Goal: Task Accomplishment & Management: Complete application form

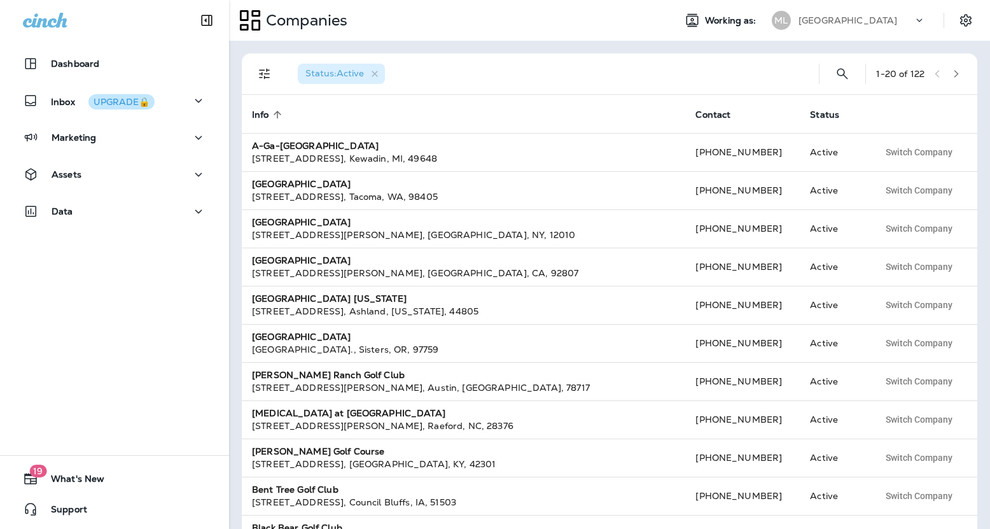
click at [885, 13] on div "[GEOGRAPHIC_DATA]" at bounding box center [856, 20] width 115 height 19
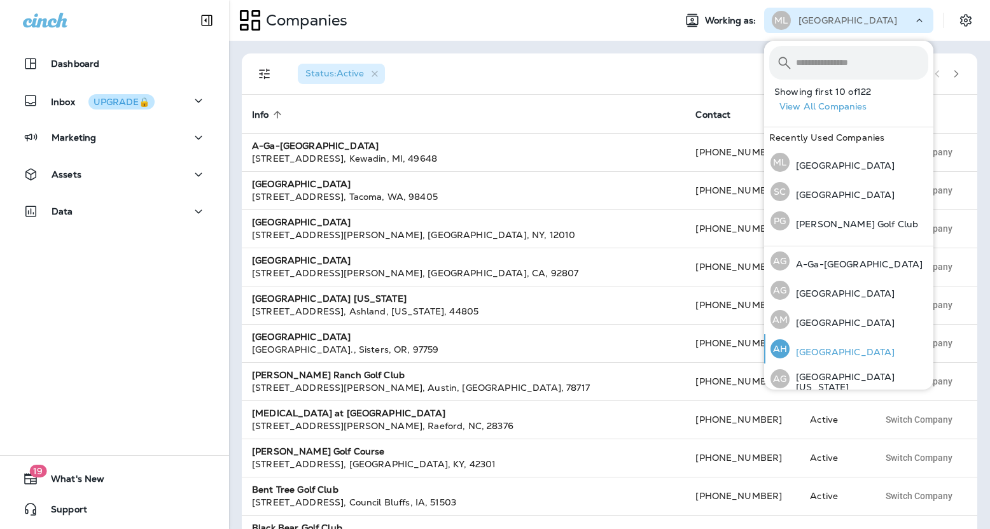
click at [851, 356] on p "[GEOGRAPHIC_DATA]" at bounding box center [842, 352] width 105 height 10
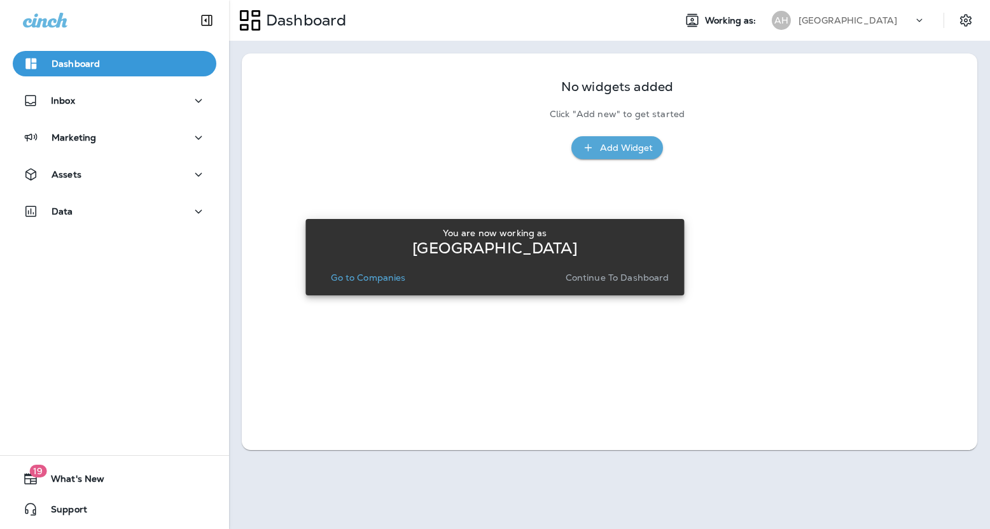
click at [606, 277] on p "Continue to Dashboard" at bounding box center [618, 277] width 104 height 10
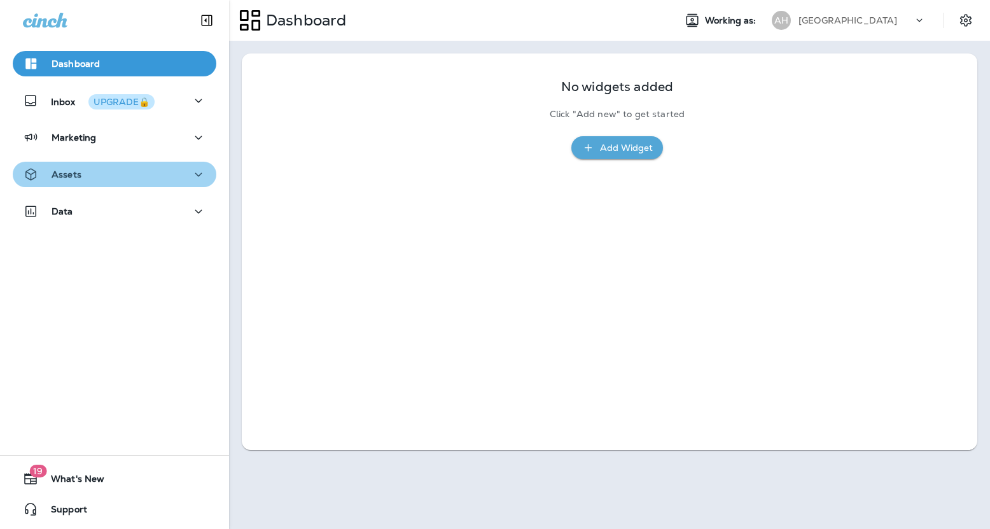
click at [144, 173] on div "Assets" at bounding box center [114, 175] width 183 height 16
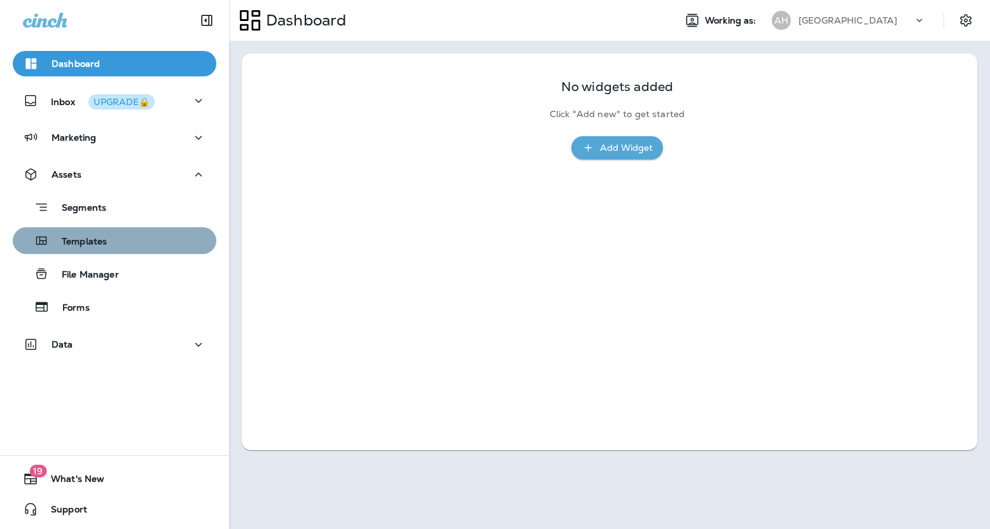
click at [125, 237] on div "Templates" at bounding box center [114, 240] width 193 height 19
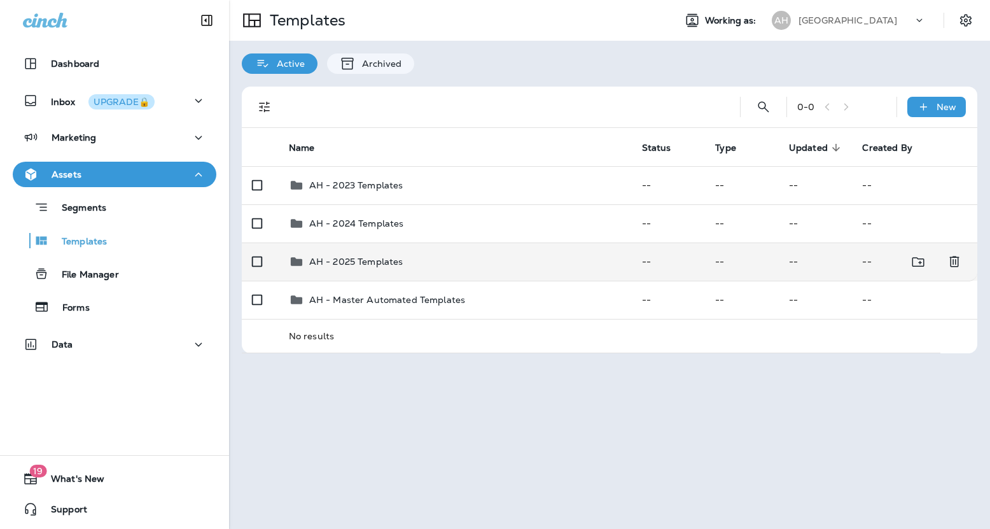
click at [368, 256] on p "AH - 2025 Templates" at bounding box center [356, 261] width 94 height 10
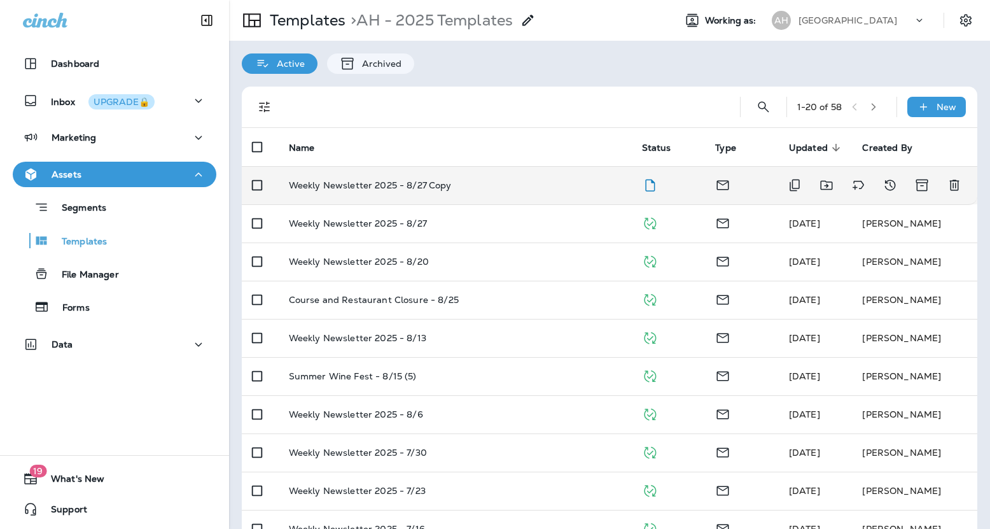
click at [419, 188] on p "Weekly Newsletter 2025 - 8/27 Copy" at bounding box center [370, 185] width 163 height 10
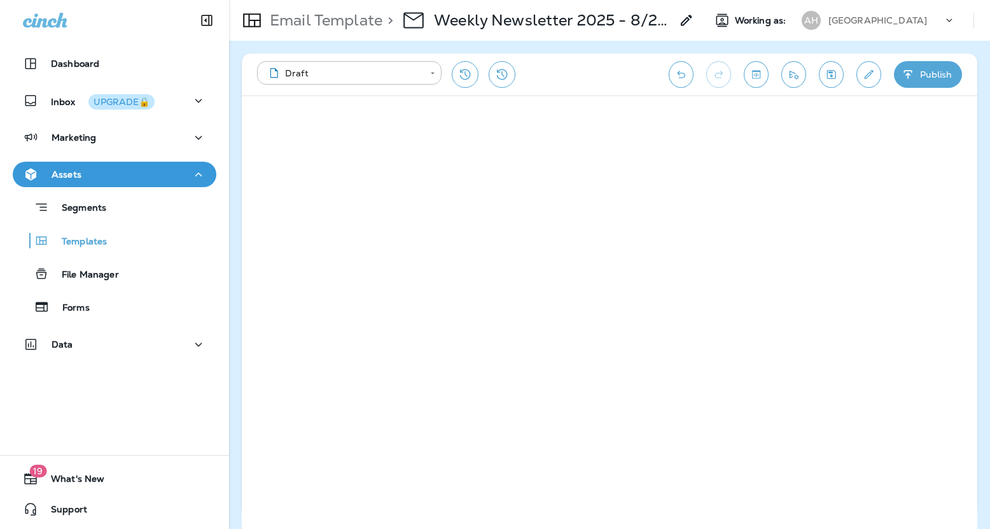
drag, startPoint x: 977, startPoint y: 268, endPoint x: 989, endPoint y: 188, distance: 80.4
click at [989, 188] on div "**********" at bounding box center [609, 285] width 761 height 488
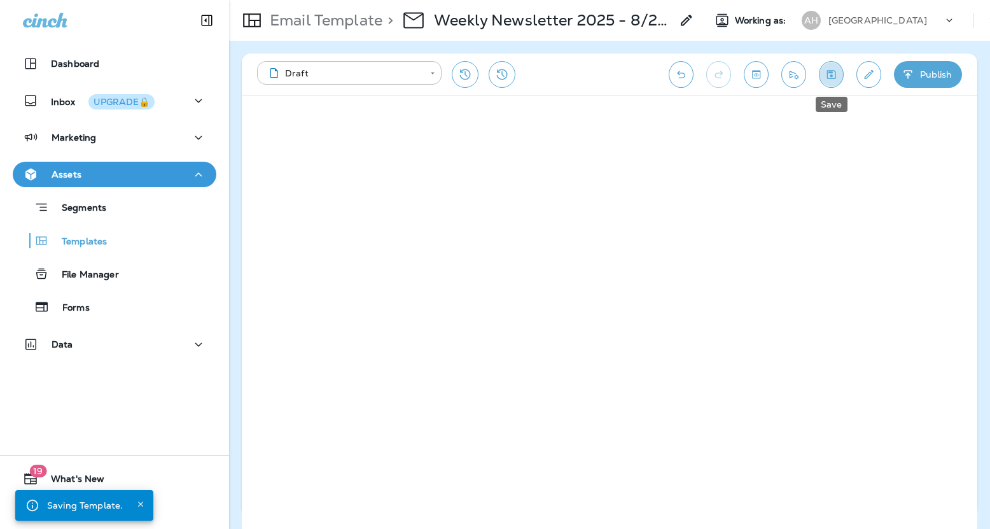
click at [837, 67] on button "Save" at bounding box center [831, 74] width 25 height 27
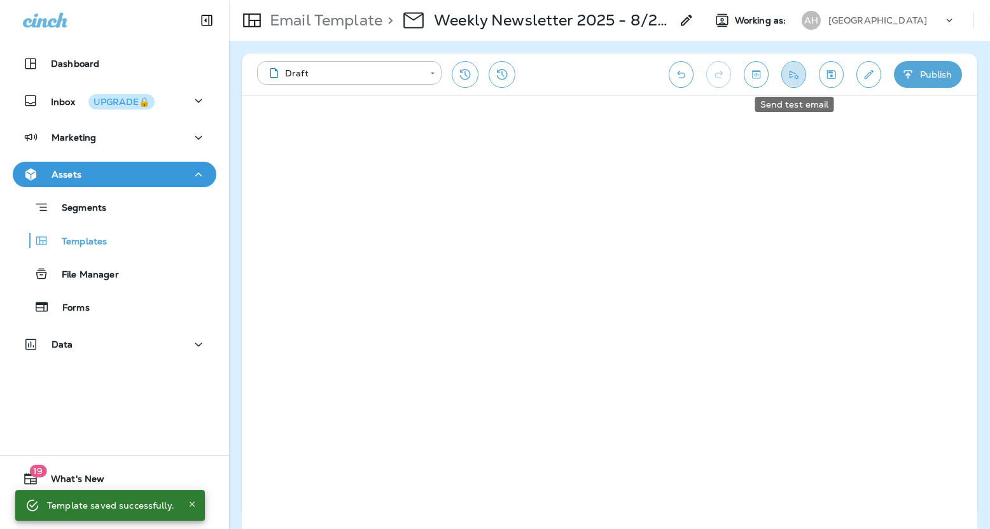
click at [797, 75] on icon "Send test email" at bounding box center [794, 75] width 9 height 8
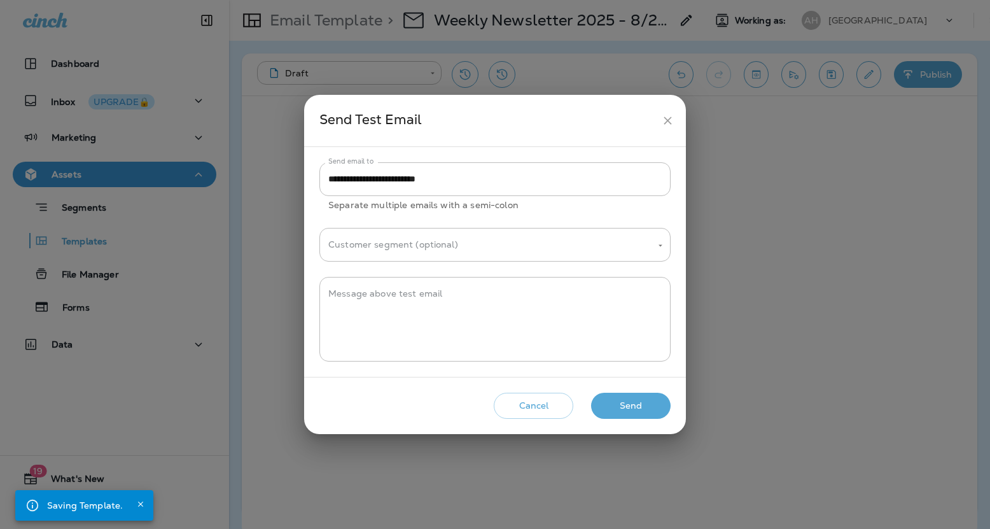
click at [665, 120] on icon "close" at bounding box center [667, 120] width 13 height 13
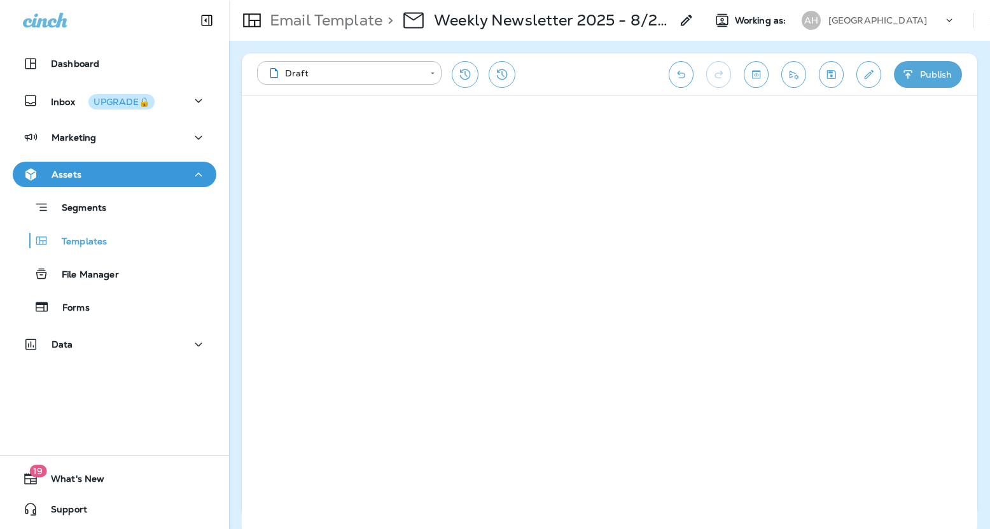
click at [692, 18] on icon at bounding box center [686, 20] width 15 height 15
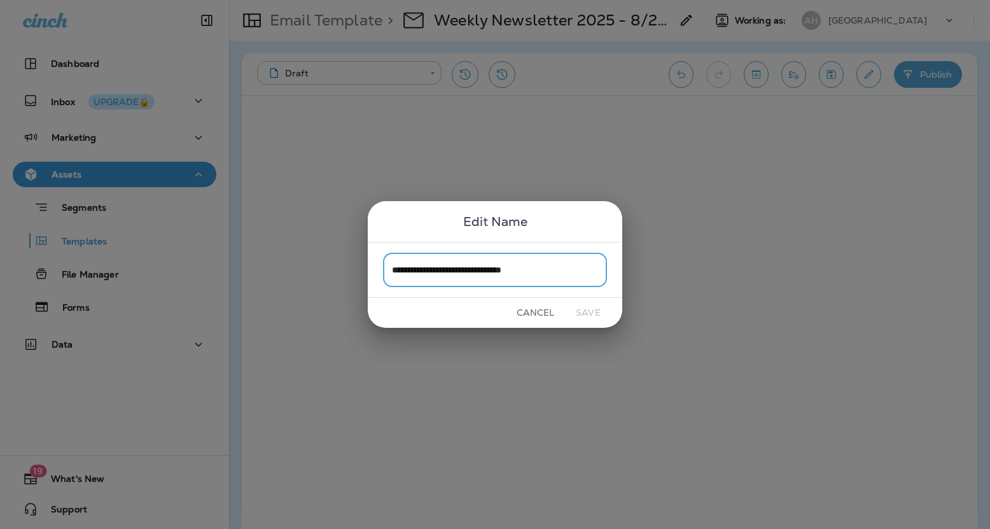
drag, startPoint x: 548, startPoint y: 283, endPoint x: 571, endPoint y: 268, distance: 27.5
click at [548, 283] on input "**********" at bounding box center [495, 270] width 224 height 34
drag, startPoint x: 578, startPoint y: 265, endPoint x: 506, endPoint y: 267, distance: 71.9
click at [506, 267] on input "**********" at bounding box center [495, 270] width 224 height 34
type input "**********"
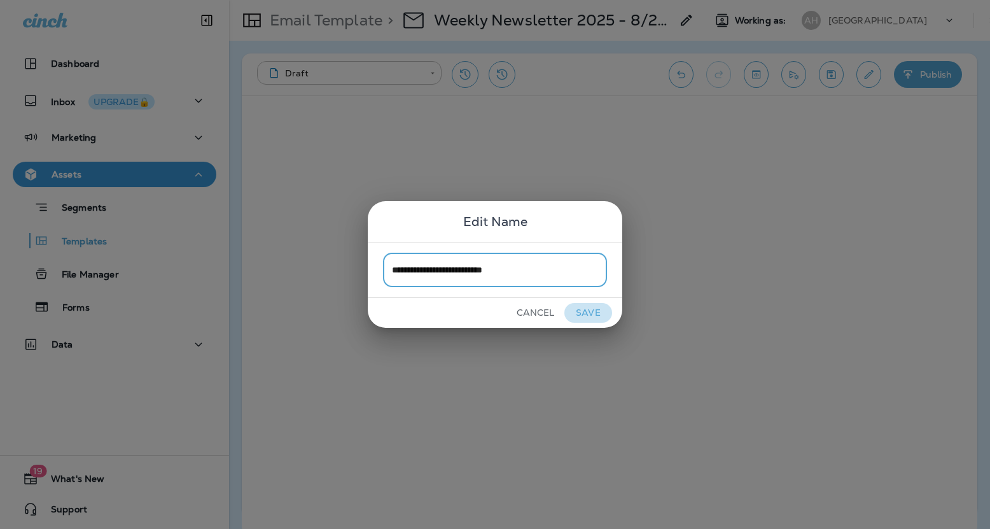
click at [594, 310] on button "Save" at bounding box center [588, 313] width 48 height 20
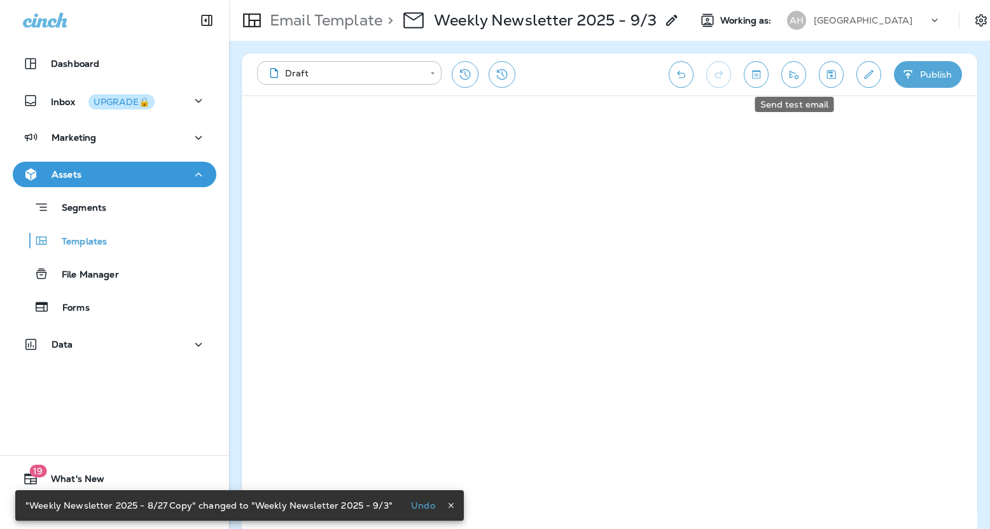
click at [797, 70] on icon "Send test email" at bounding box center [793, 74] width 13 height 13
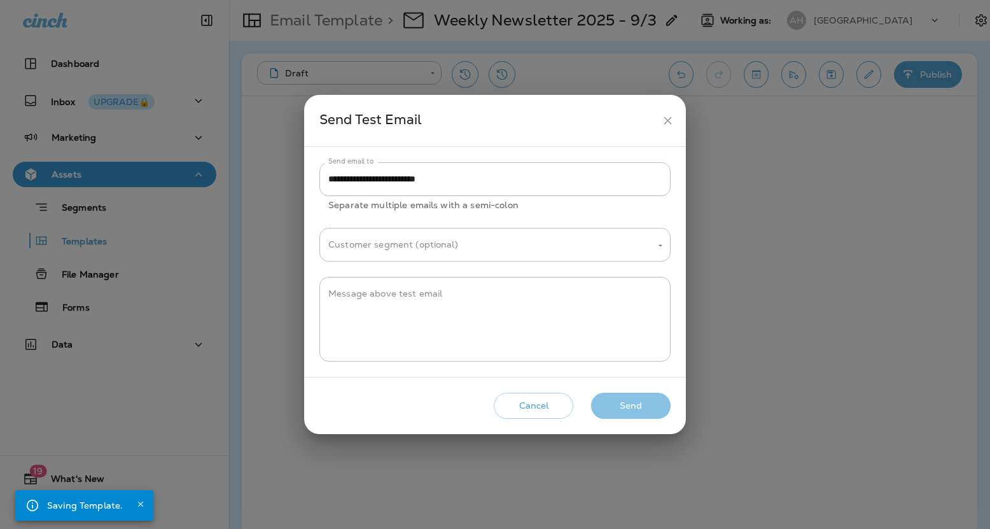
click at [636, 412] on button "Send" at bounding box center [631, 406] width 80 height 26
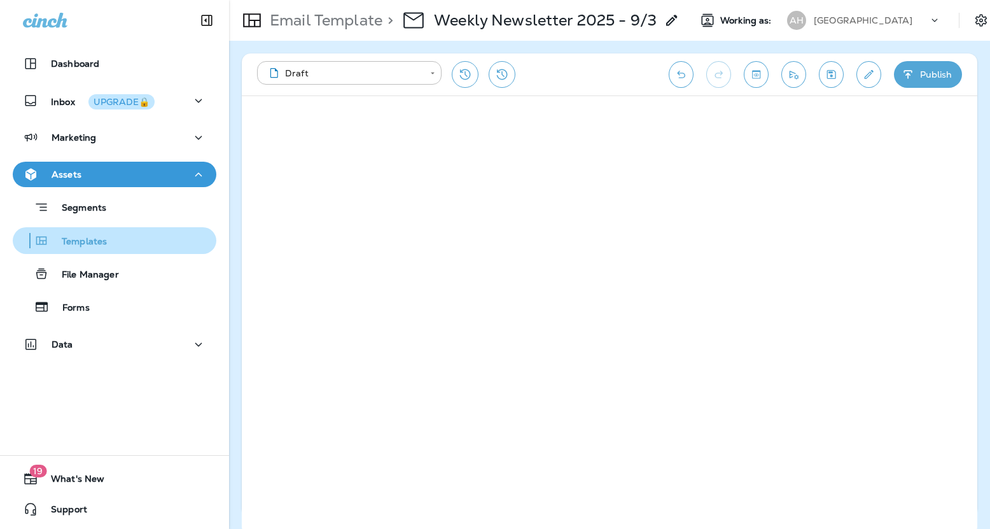
click at [109, 241] on div "Templates" at bounding box center [114, 240] width 193 height 19
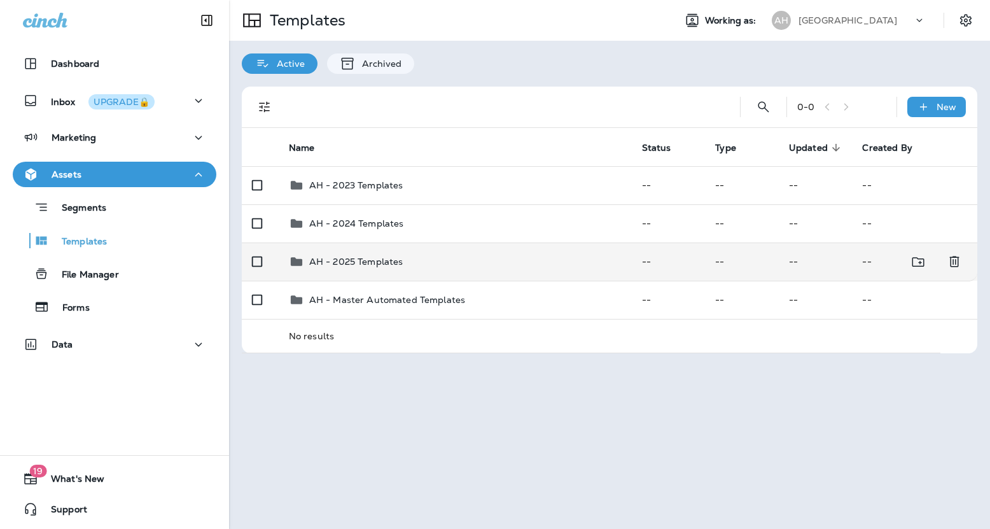
click at [363, 258] on p "AH - 2025 Templates" at bounding box center [356, 261] width 94 height 10
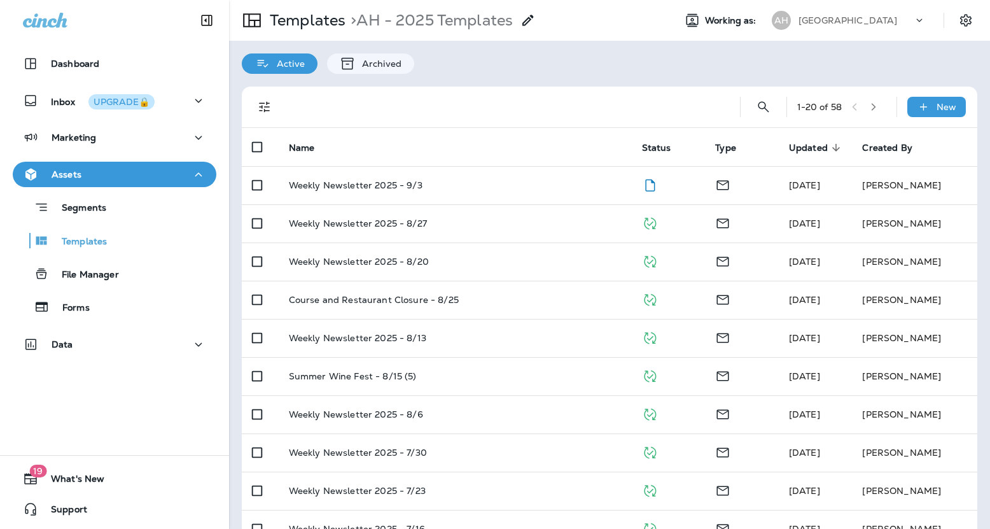
click at [876, 106] on icon "button" at bounding box center [874, 107] width 4 height 8
click at [874, 108] on icon "button" at bounding box center [876, 106] width 9 height 9
click at [854, 112] on button "button" at bounding box center [857, 106] width 19 height 19
click at [855, 108] on icon "button" at bounding box center [857, 106] width 9 height 9
click at [856, 22] on p "[GEOGRAPHIC_DATA]" at bounding box center [848, 20] width 99 height 10
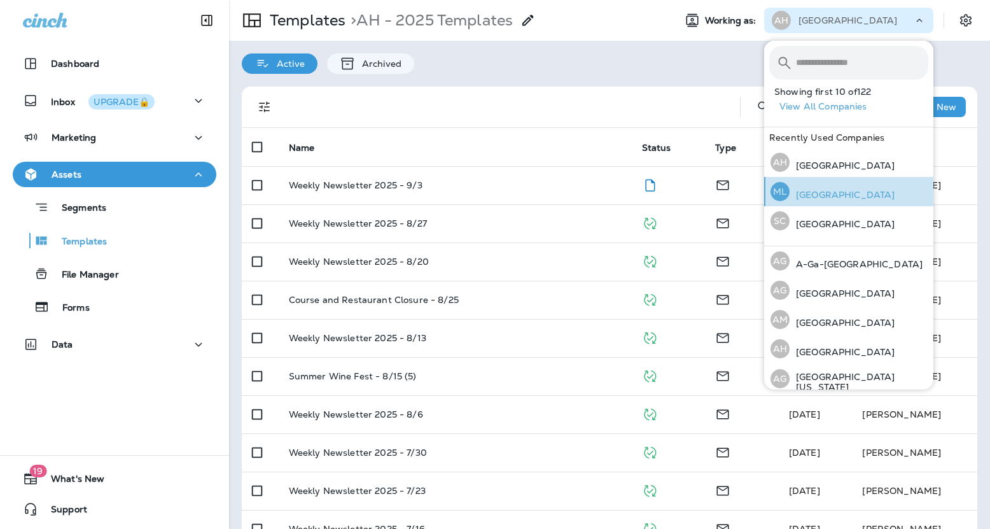
click at [842, 193] on p "[GEOGRAPHIC_DATA]" at bounding box center [842, 195] width 105 height 10
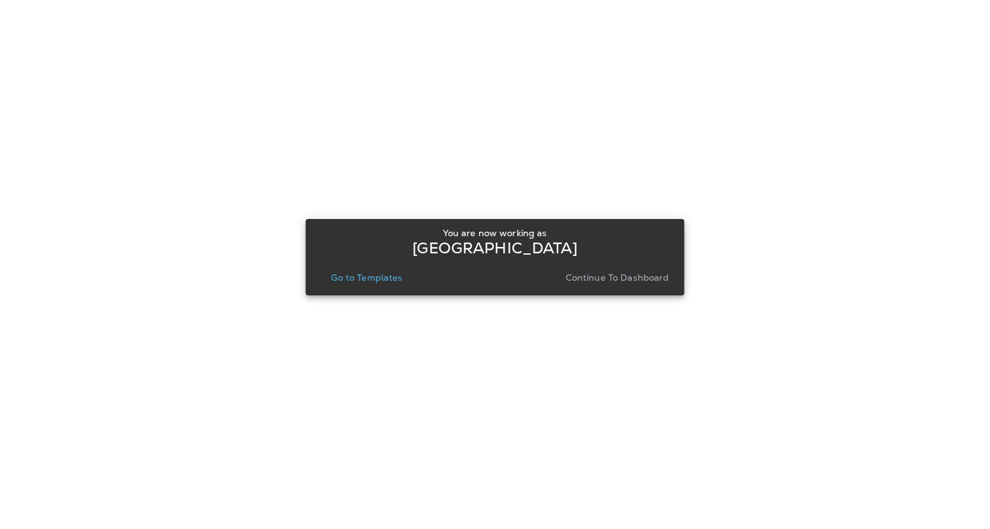
click at [627, 279] on p "Continue to Dashboard" at bounding box center [618, 277] width 104 height 10
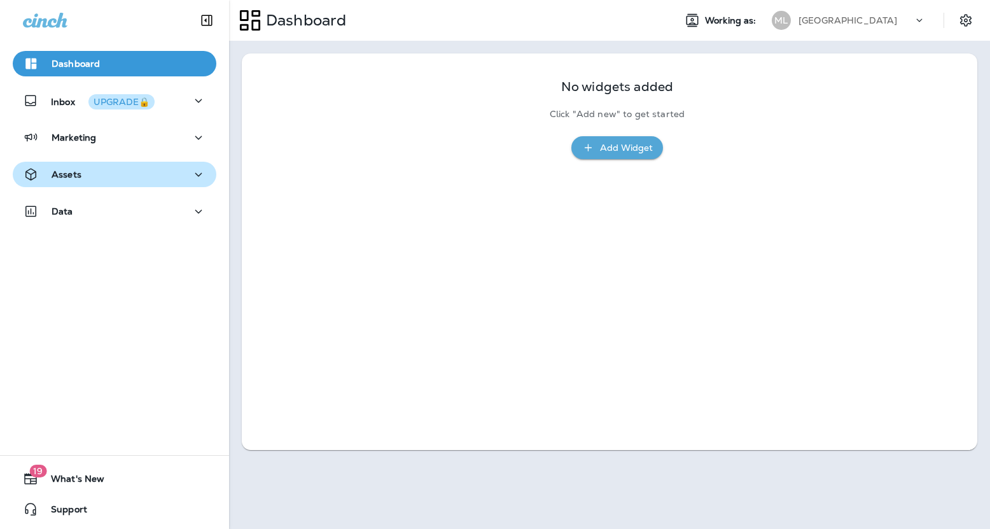
click at [162, 179] on div "Assets" at bounding box center [114, 175] width 183 height 16
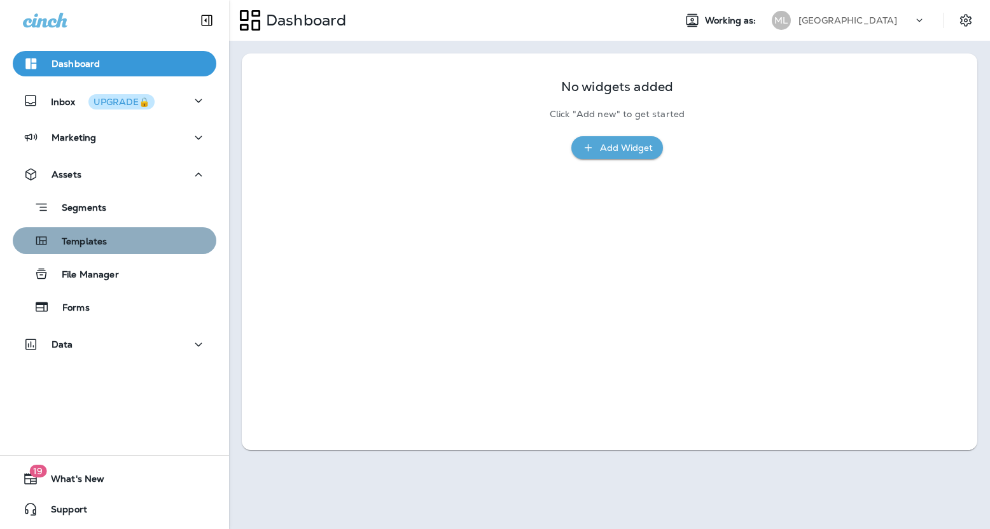
click at [130, 245] on div "Templates" at bounding box center [114, 240] width 193 height 19
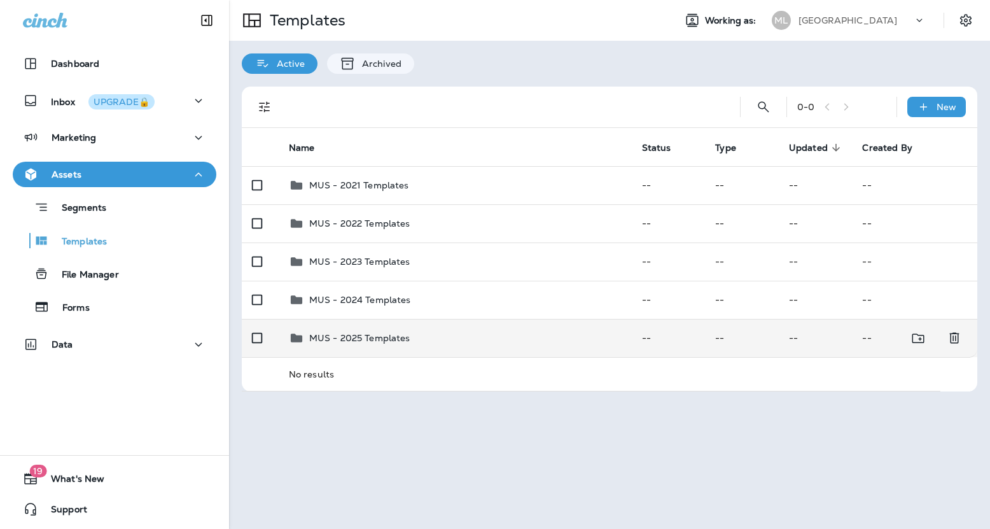
click at [358, 344] on div "MUS - 2025 Templates" at bounding box center [359, 337] width 101 height 15
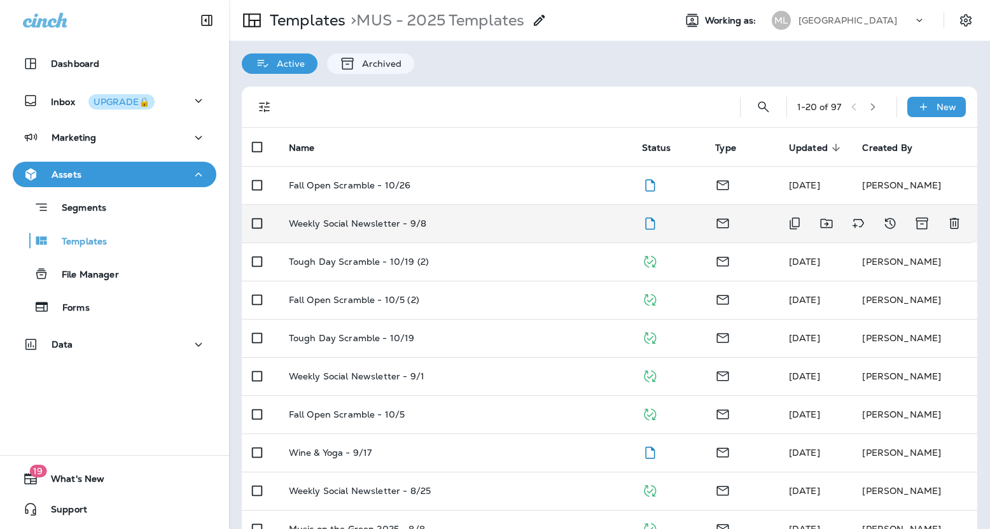
click at [370, 221] on p "Weekly Social Newsletter - 9/8" at bounding box center [357, 223] width 137 height 10
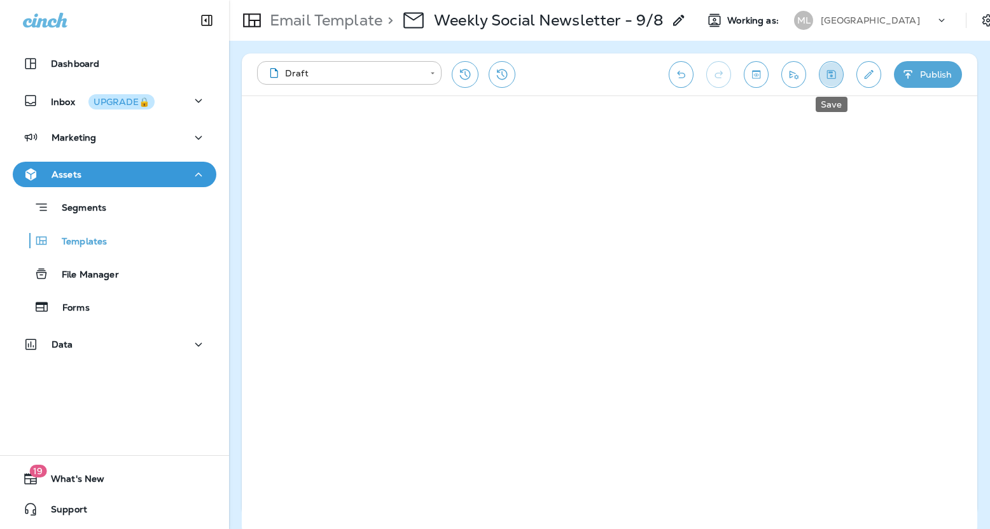
click at [833, 77] on icon "Save" at bounding box center [831, 74] width 13 height 13
click at [832, 73] on icon "Save" at bounding box center [831, 74] width 9 height 9
click at [829, 73] on icon "Save" at bounding box center [831, 74] width 13 height 13
click at [837, 69] on icon "Save" at bounding box center [831, 74] width 13 height 13
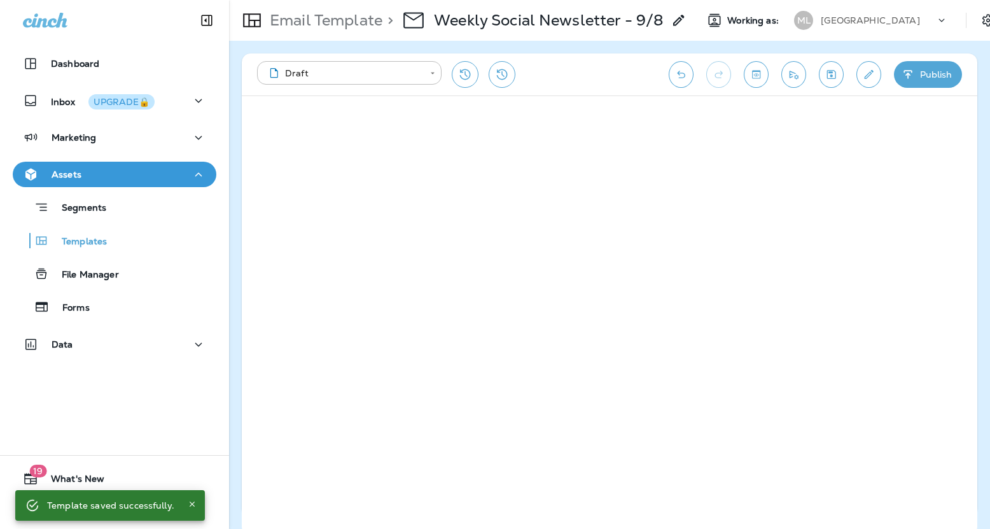
click at [919, 17] on p "[GEOGRAPHIC_DATA]" at bounding box center [870, 20] width 99 height 10
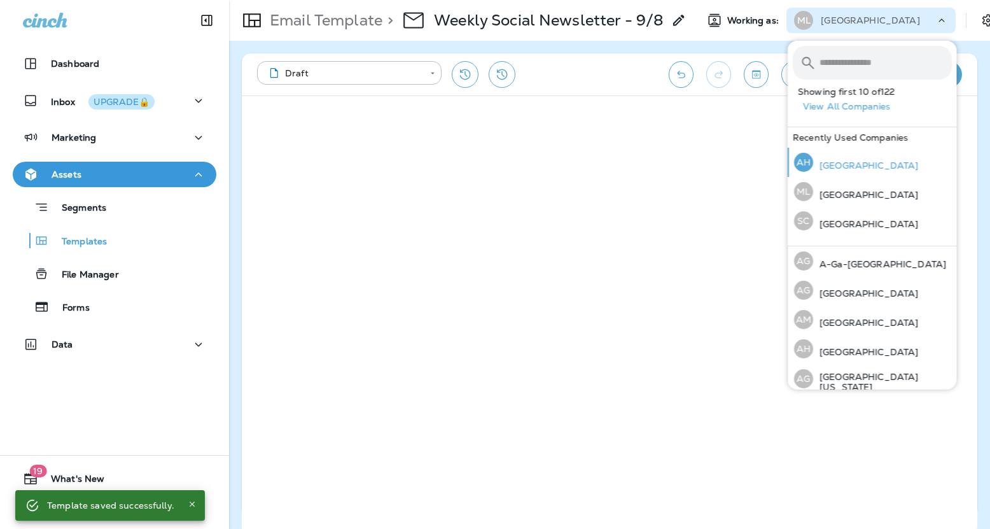
click at [865, 165] on p "[GEOGRAPHIC_DATA]" at bounding box center [865, 165] width 105 height 10
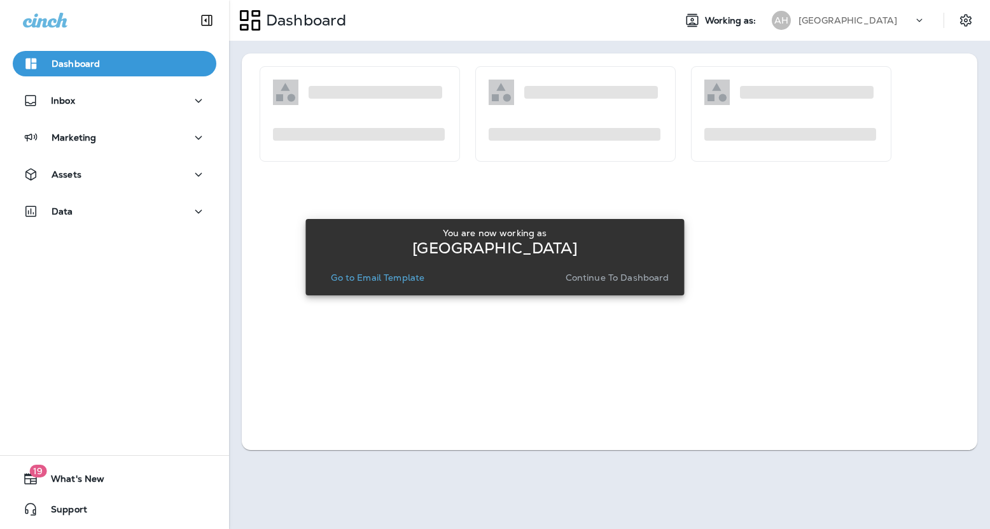
click at [606, 272] on p "Continue to Dashboard" at bounding box center [618, 277] width 104 height 10
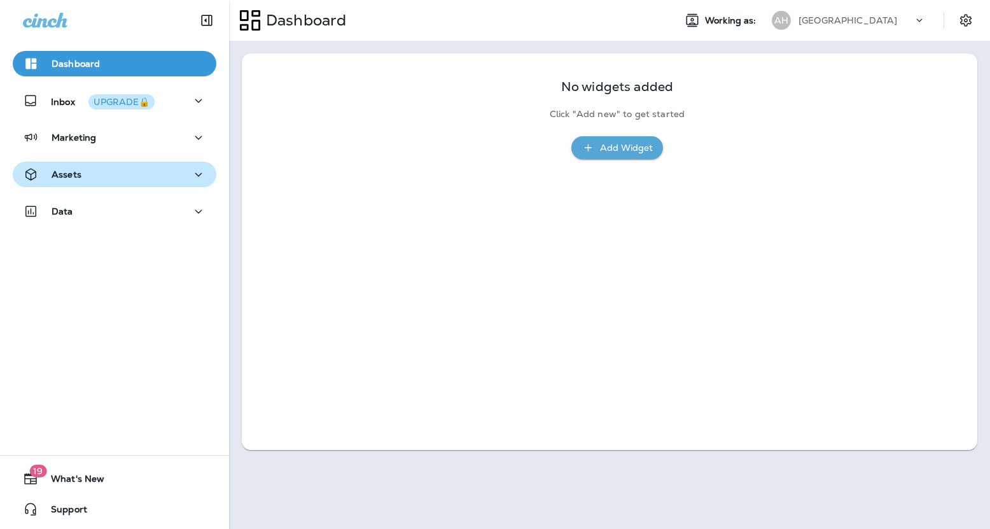
click at [134, 176] on div "Assets" at bounding box center [114, 175] width 183 height 16
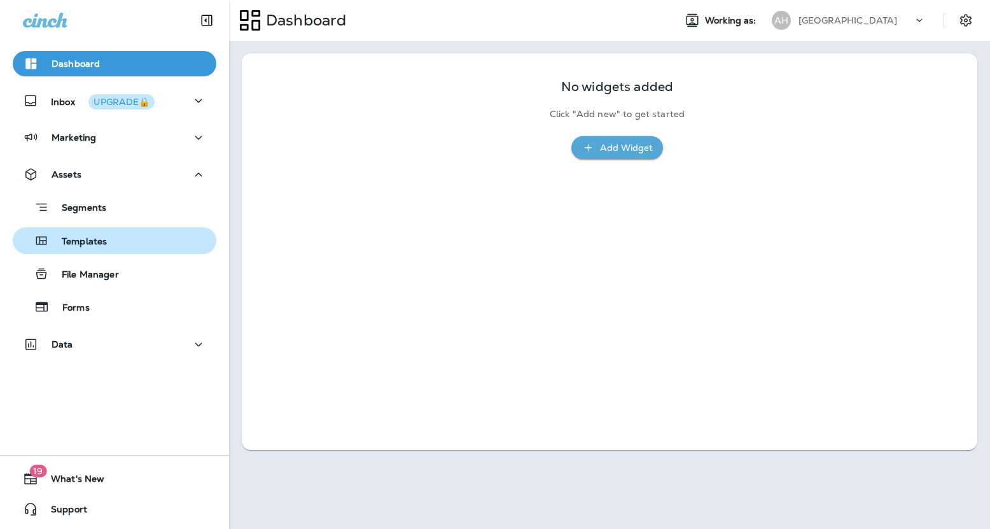
click at [111, 242] on div "Templates" at bounding box center [114, 240] width 193 height 19
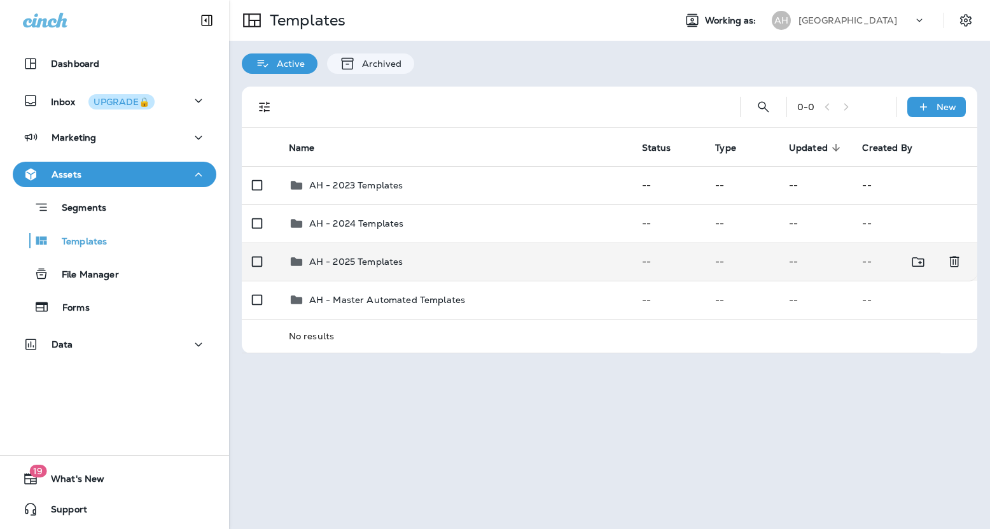
click at [366, 270] on td "AH - 2025 Templates" at bounding box center [455, 261] width 353 height 38
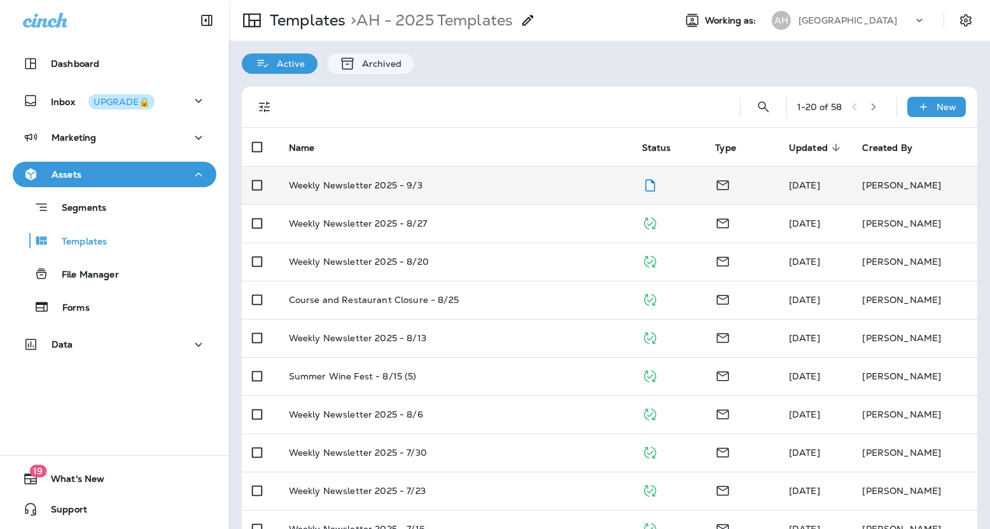
click at [357, 185] on p "Weekly Newsletter 2025 - 9/3" at bounding box center [356, 185] width 134 height 10
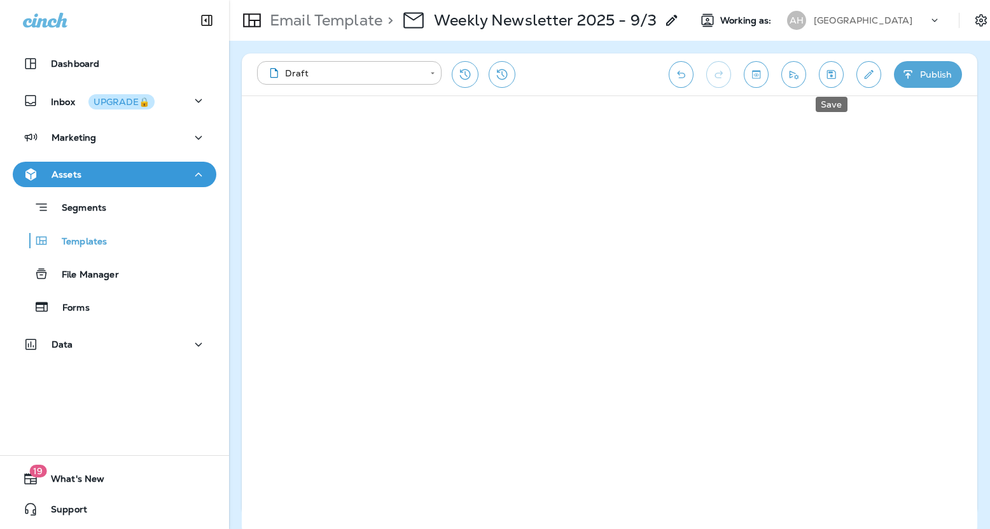
click at [834, 78] on icon "Save" at bounding box center [831, 74] width 13 height 13
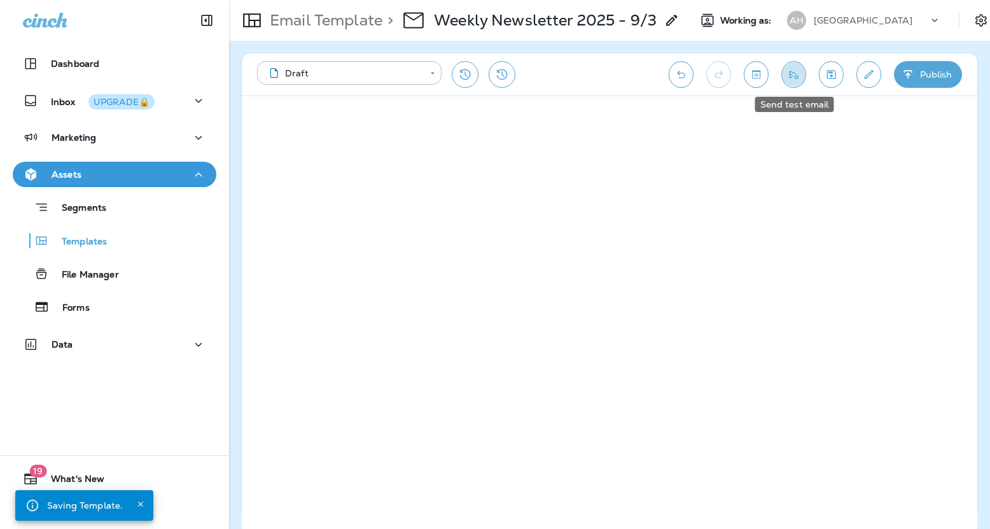
click at [795, 74] on icon "Send test email" at bounding box center [793, 74] width 13 height 13
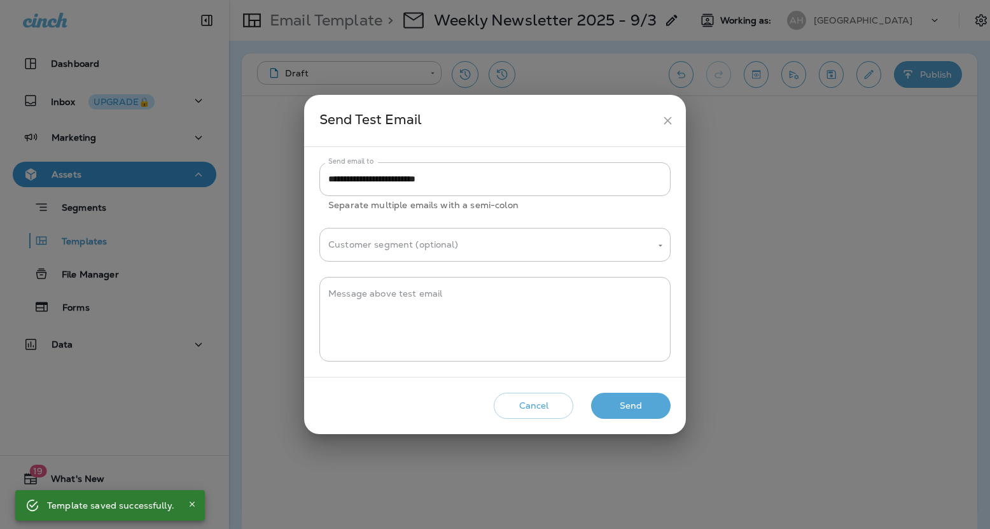
click at [646, 395] on button "Send" at bounding box center [631, 406] width 80 height 26
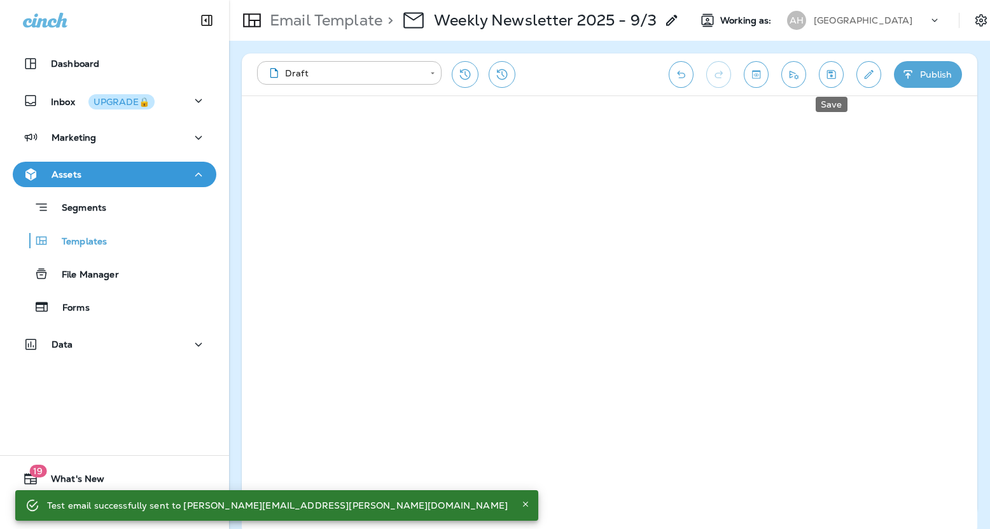
click at [829, 80] on icon "Save" at bounding box center [831, 74] width 13 height 13
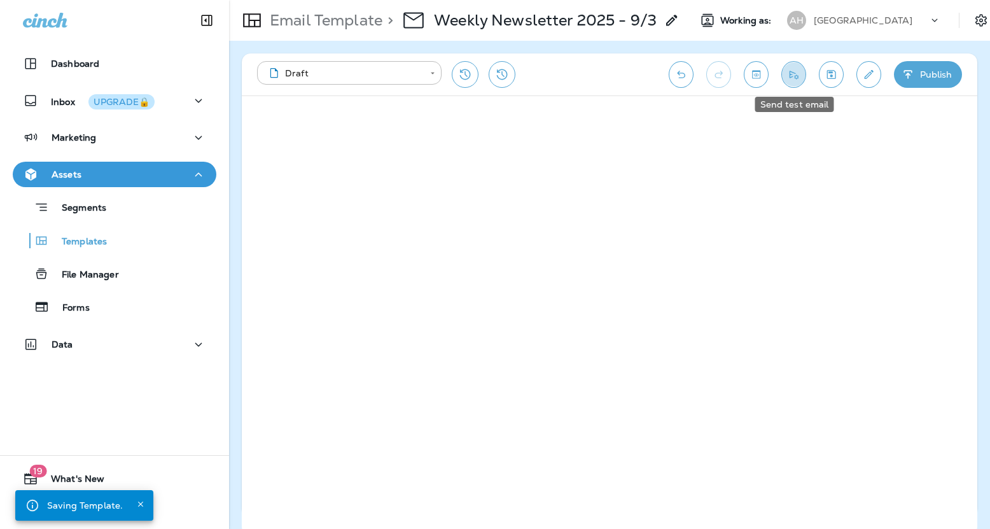
click at [798, 70] on icon "Send test email" at bounding box center [793, 74] width 13 height 13
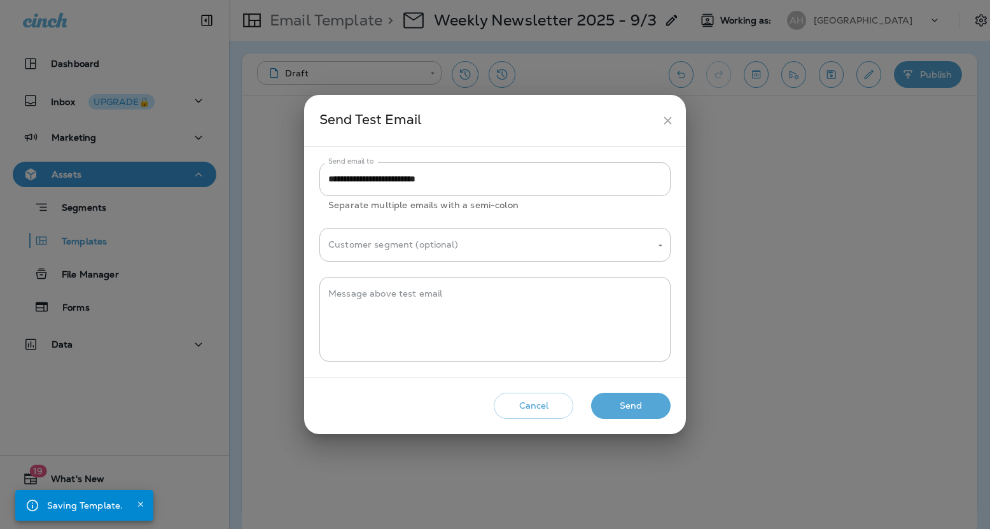
click at [640, 412] on button "Send" at bounding box center [631, 406] width 80 height 26
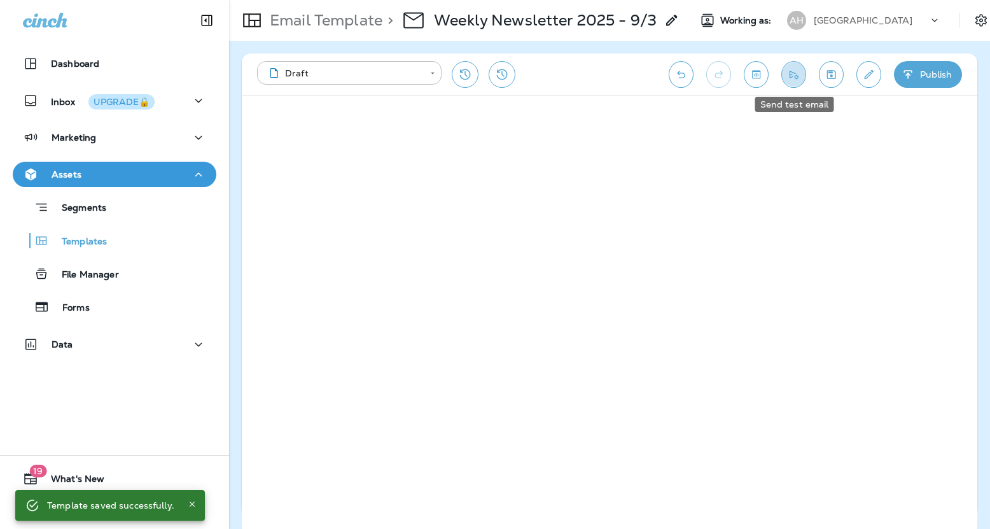
click at [797, 74] on icon "Send test email" at bounding box center [793, 74] width 13 height 13
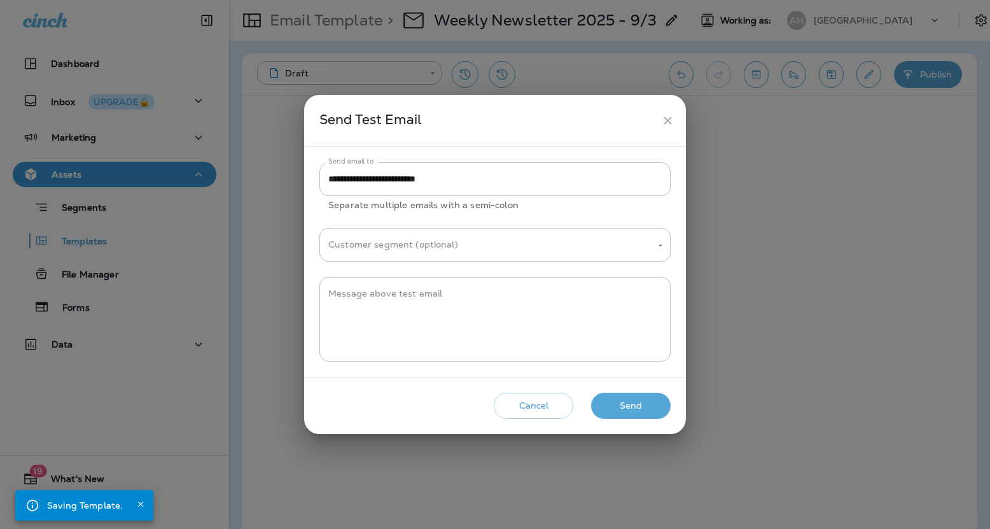
click at [636, 408] on button "Send" at bounding box center [631, 406] width 80 height 26
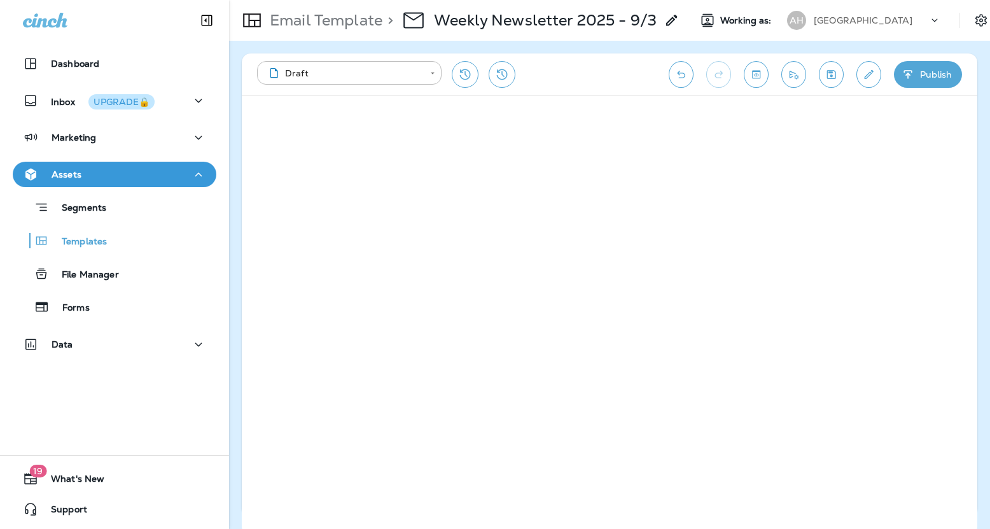
click at [891, 27] on div "[GEOGRAPHIC_DATA]" at bounding box center [871, 20] width 115 height 19
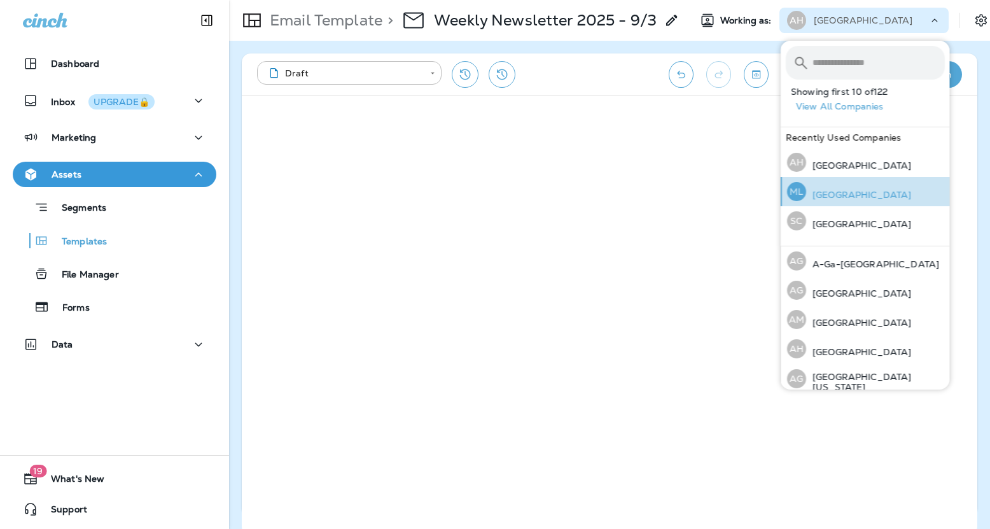
click at [862, 197] on p "[GEOGRAPHIC_DATA]" at bounding box center [858, 195] width 105 height 10
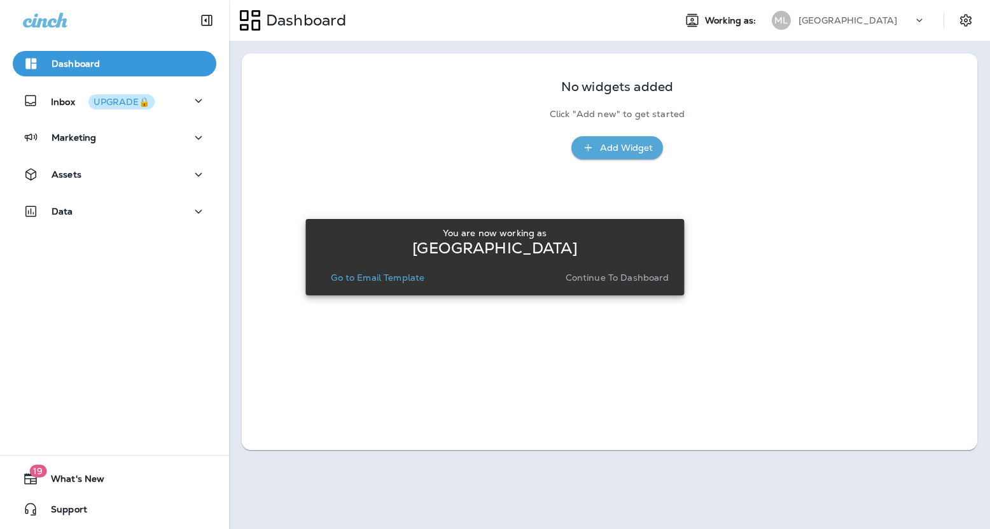
click at [652, 278] on p "Continue to Dashboard" at bounding box center [618, 277] width 104 height 10
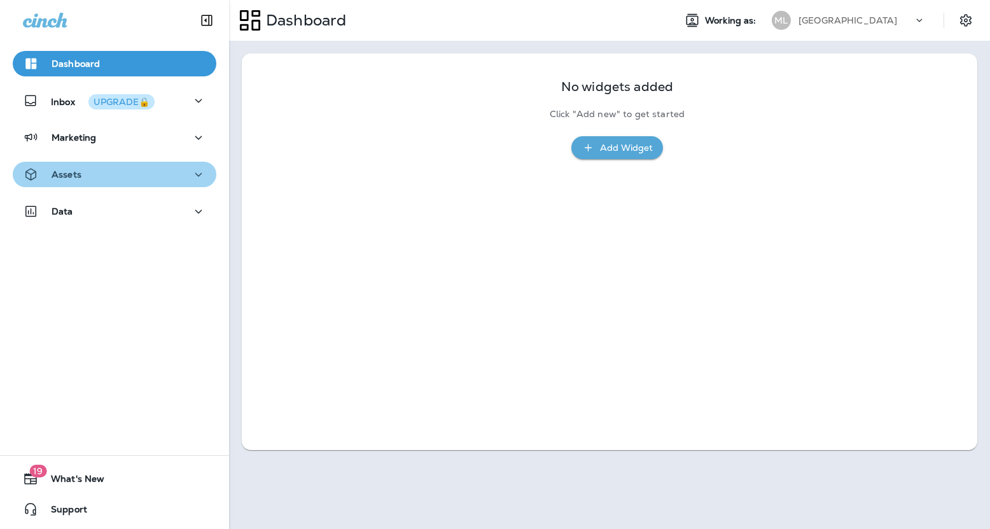
click at [150, 180] on div "Assets" at bounding box center [114, 175] width 183 height 16
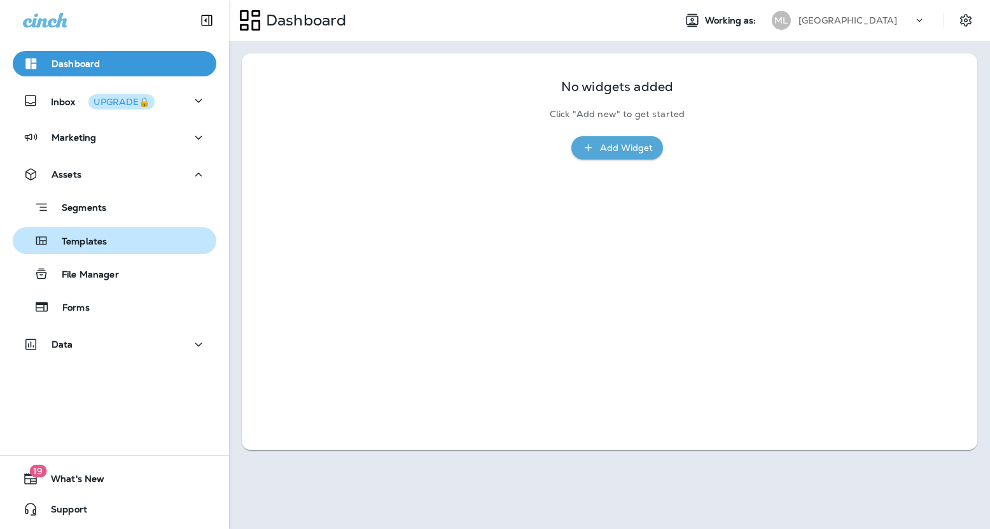
click at [119, 244] on div "Templates" at bounding box center [114, 240] width 193 height 19
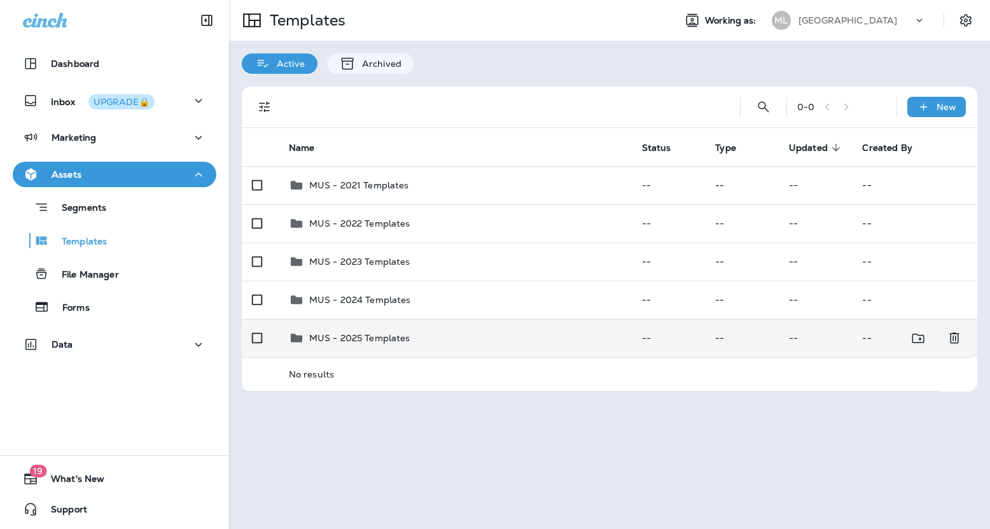
click at [373, 337] on p "MUS - 2025 Templates" at bounding box center [359, 338] width 101 height 10
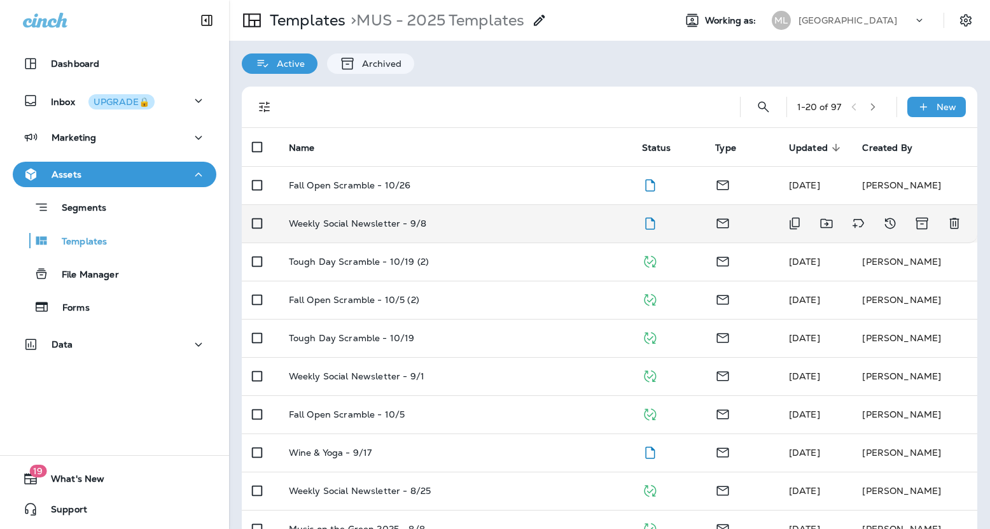
click at [359, 215] on td "Weekly Social Newsletter - 9/8" at bounding box center [455, 223] width 353 height 38
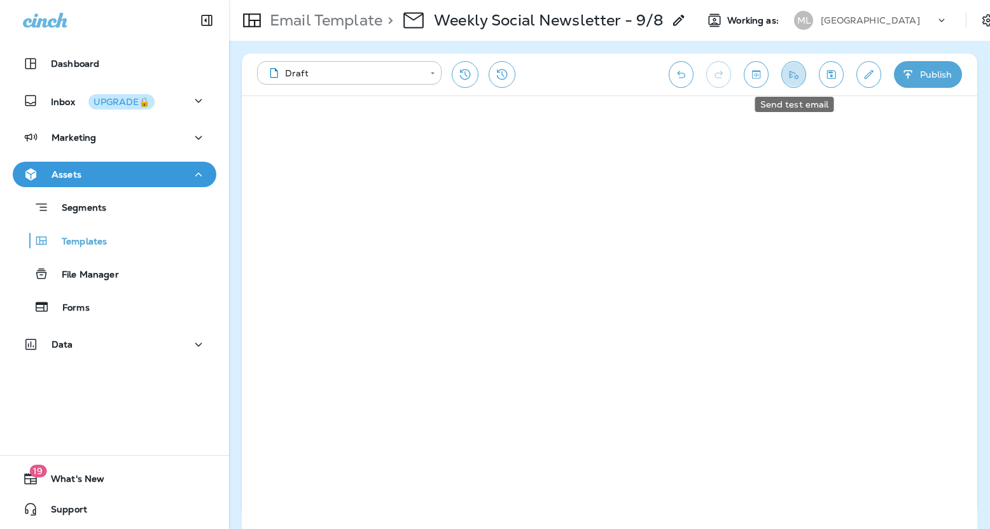
click at [787, 76] on icon "Send test email" at bounding box center [793, 74] width 13 height 13
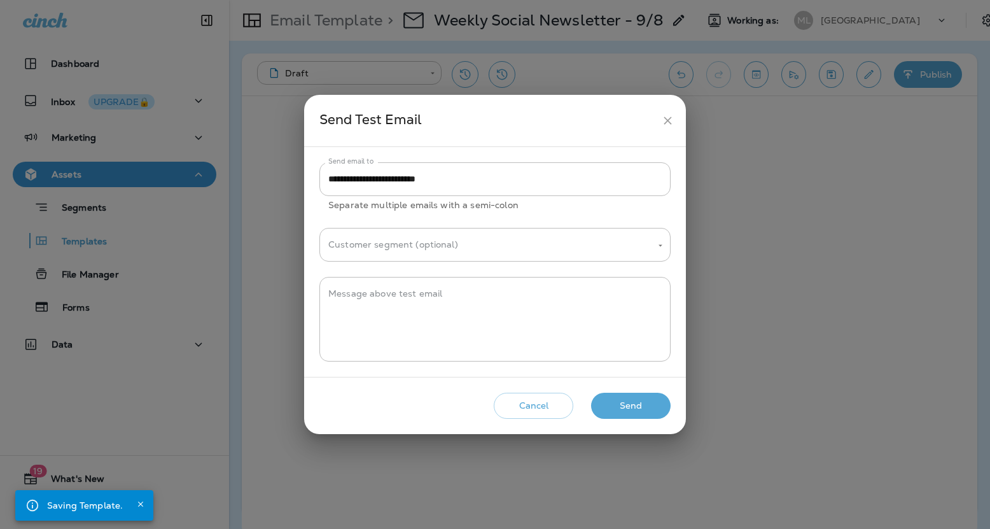
click at [645, 405] on button "Send" at bounding box center [631, 406] width 80 height 26
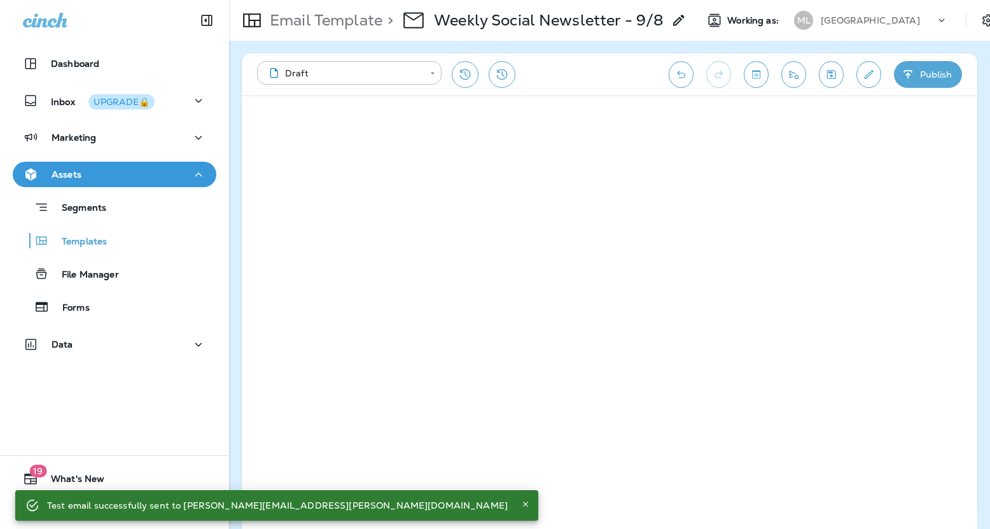
click at [883, 17] on p "[GEOGRAPHIC_DATA]" at bounding box center [870, 20] width 99 height 10
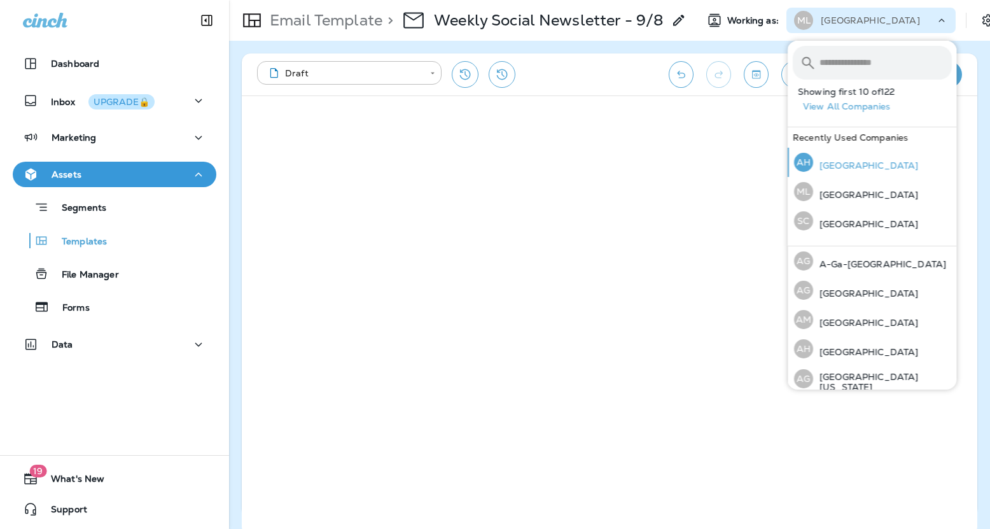
click at [856, 170] on p "[GEOGRAPHIC_DATA]" at bounding box center [865, 165] width 105 height 10
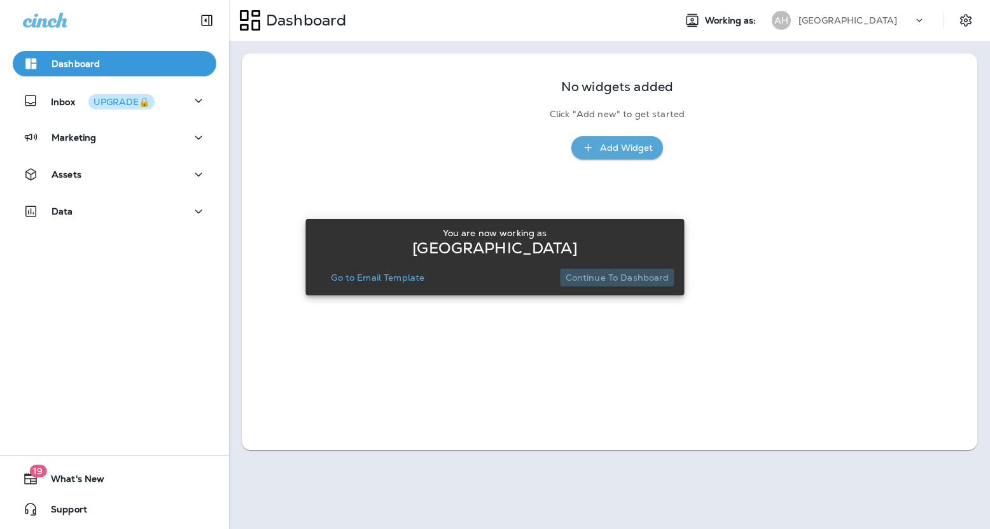
click at [642, 275] on p "Continue to Dashboard" at bounding box center [618, 277] width 104 height 10
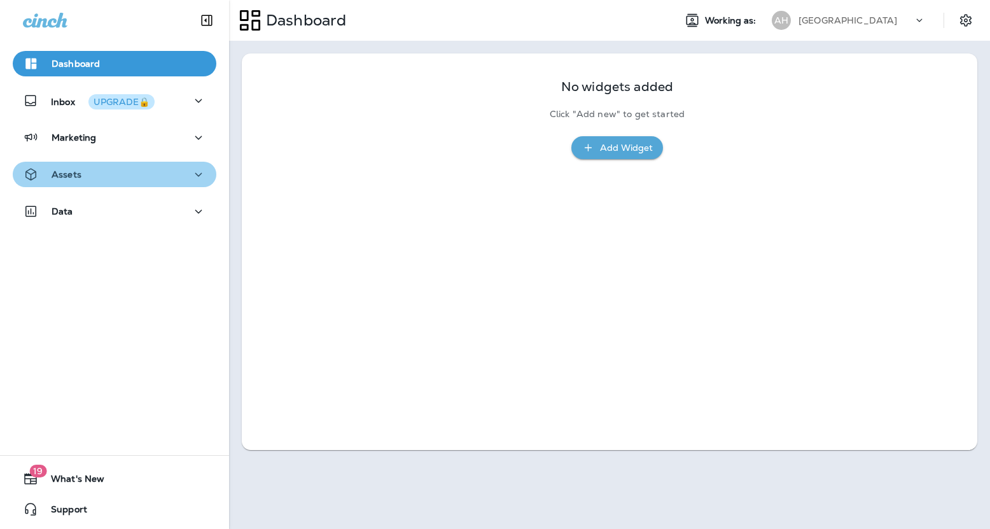
click at [147, 171] on div "Assets" at bounding box center [114, 175] width 183 height 16
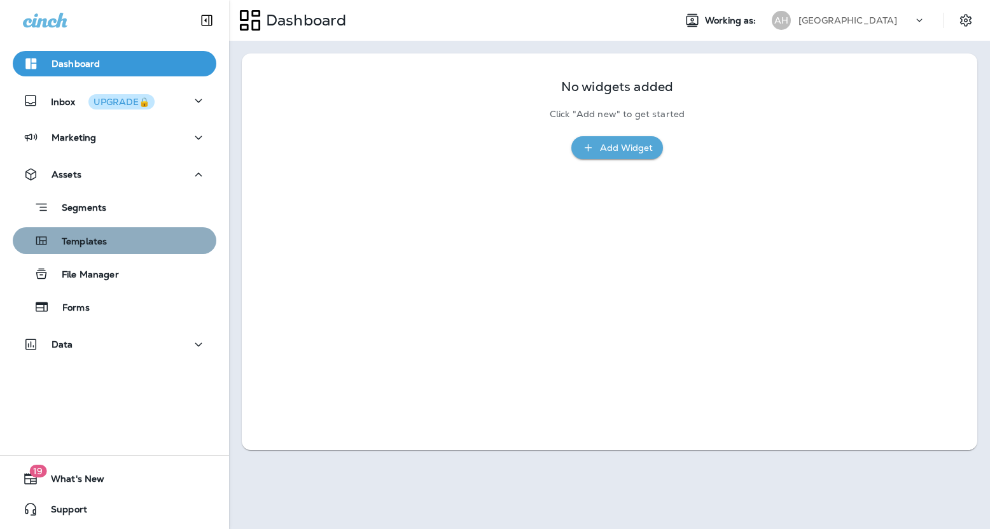
click at [114, 239] on div "Templates" at bounding box center [114, 240] width 193 height 19
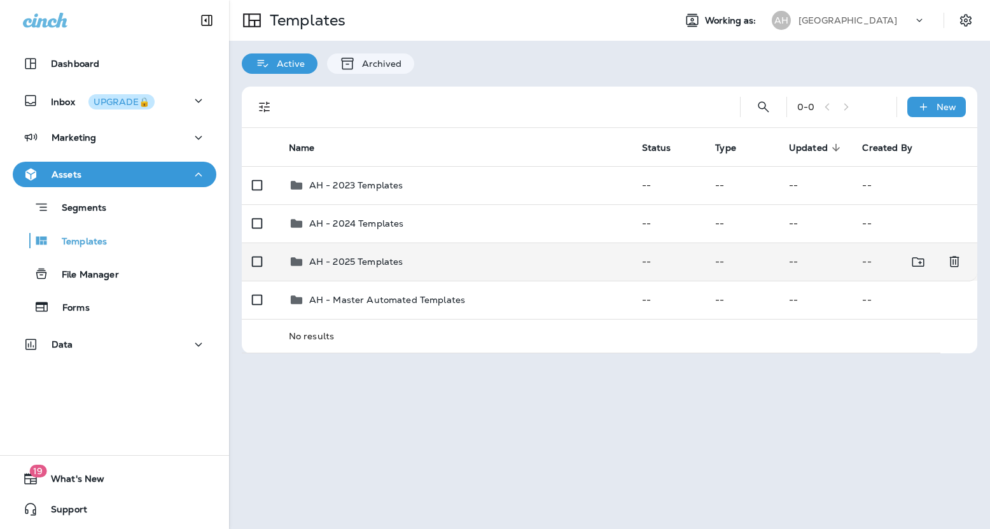
click at [372, 259] on p "AH - 2025 Templates" at bounding box center [356, 261] width 94 height 10
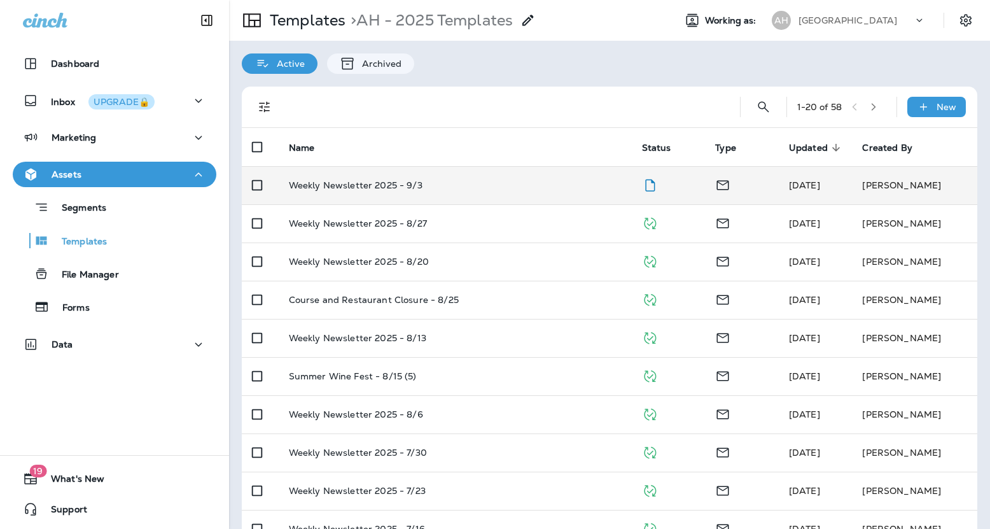
click at [384, 184] on p "Weekly Newsletter 2025 - 9/3" at bounding box center [356, 185] width 134 height 10
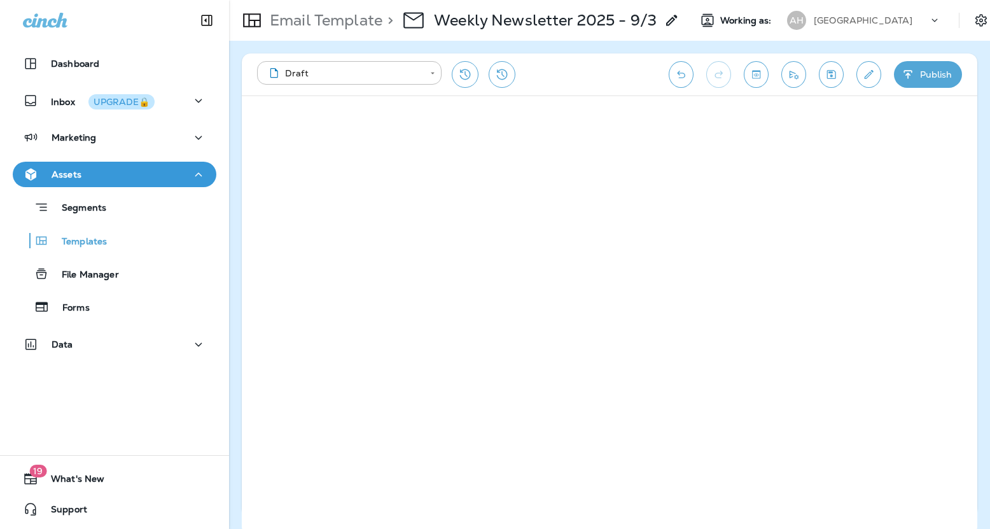
click at [804, 86] on div "**********" at bounding box center [610, 74] width 736 height 42
click at [793, 76] on icon "Send test email" at bounding box center [793, 74] width 13 height 13
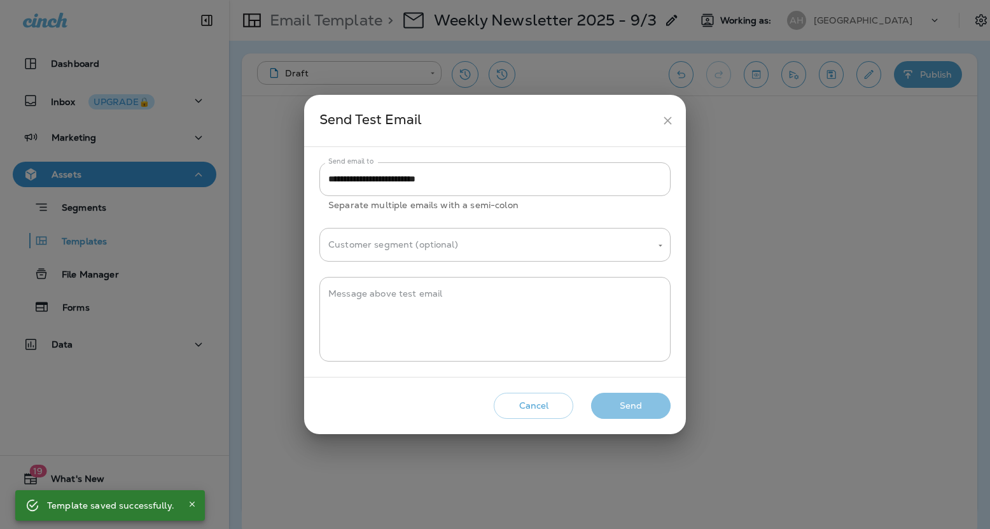
click at [624, 404] on button "Send" at bounding box center [631, 406] width 80 height 26
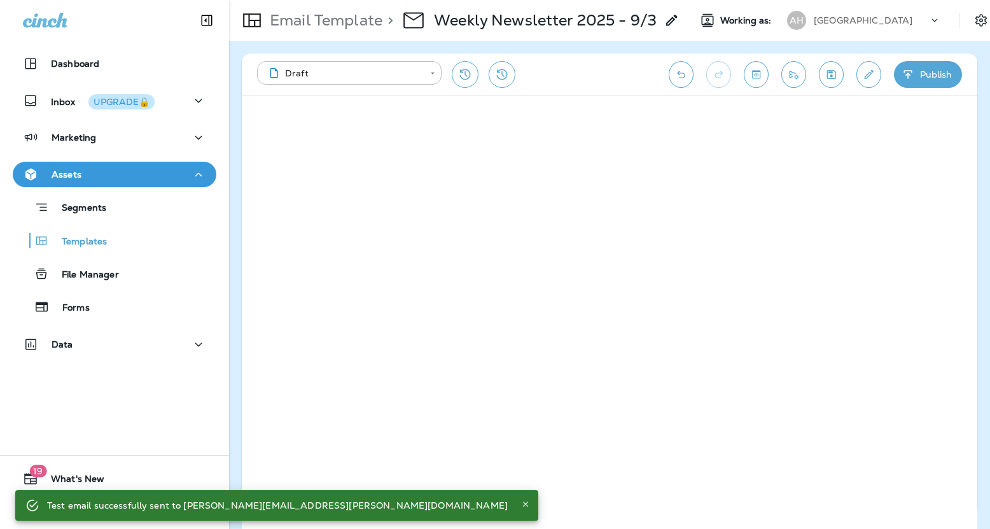
click at [906, 22] on p "[GEOGRAPHIC_DATA]" at bounding box center [863, 20] width 99 height 10
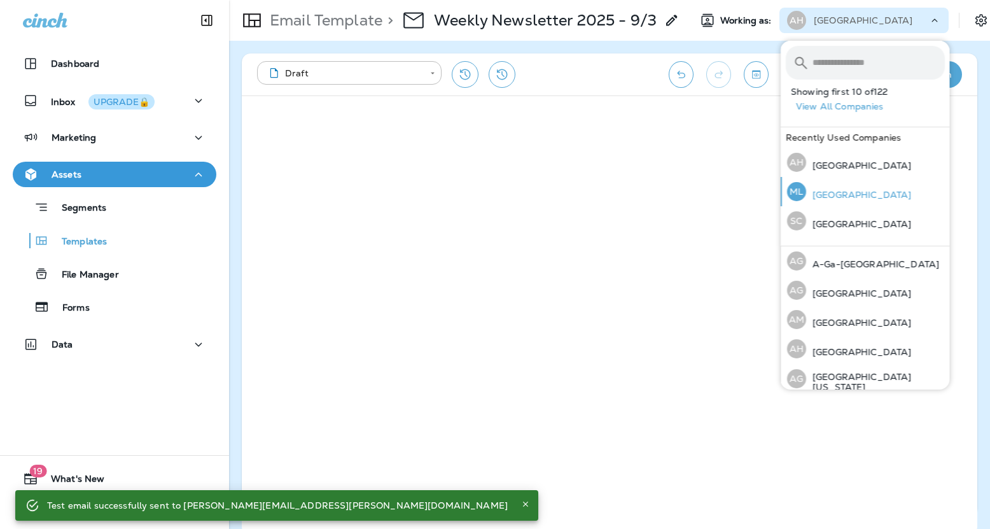
click at [854, 195] on p "[GEOGRAPHIC_DATA]" at bounding box center [858, 195] width 105 height 10
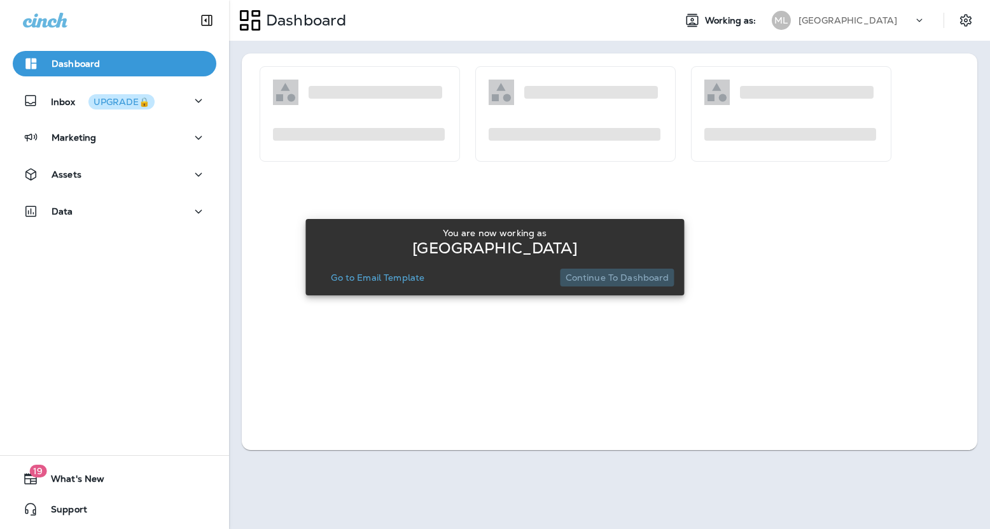
click at [640, 281] on p "Continue to Dashboard" at bounding box center [618, 277] width 104 height 10
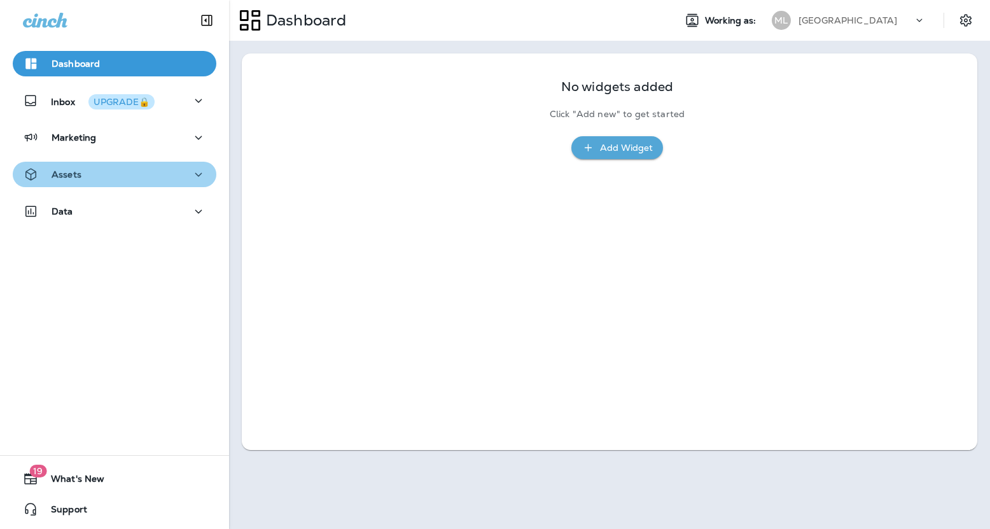
click at [142, 173] on div "Assets" at bounding box center [114, 175] width 183 height 16
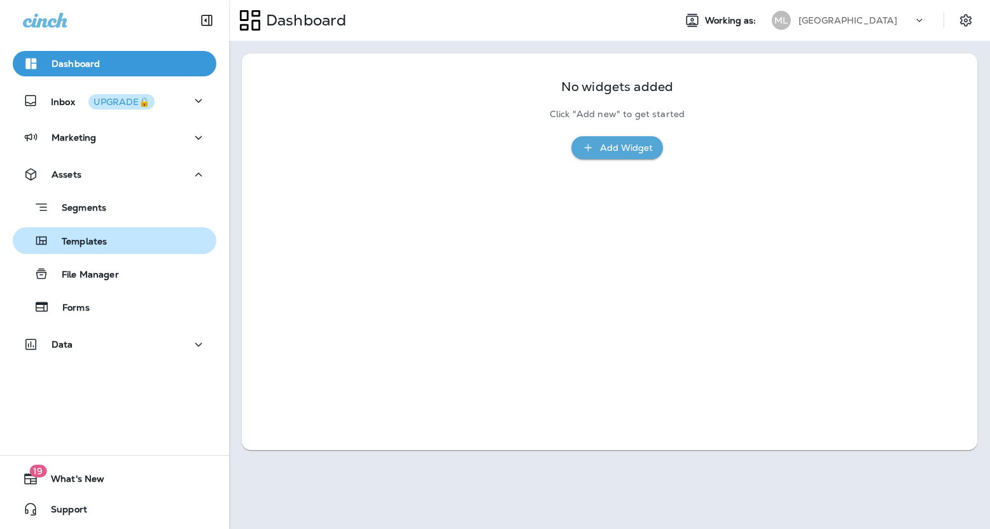
click at [120, 248] on div "Templates" at bounding box center [114, 240] width 193 height 19
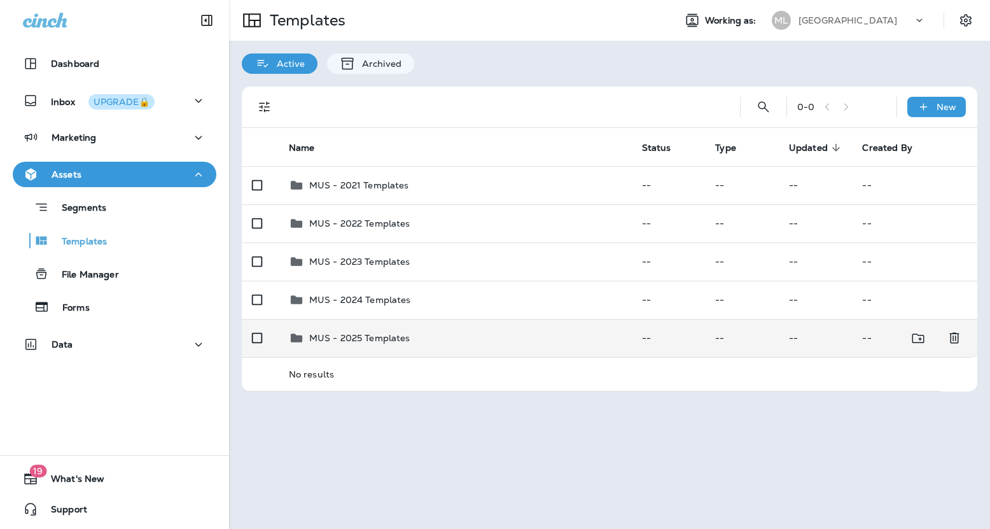
click at [366, 333] on p "MUS - 2025 Templates" at bounding box center [359, 338] width 101 height 10
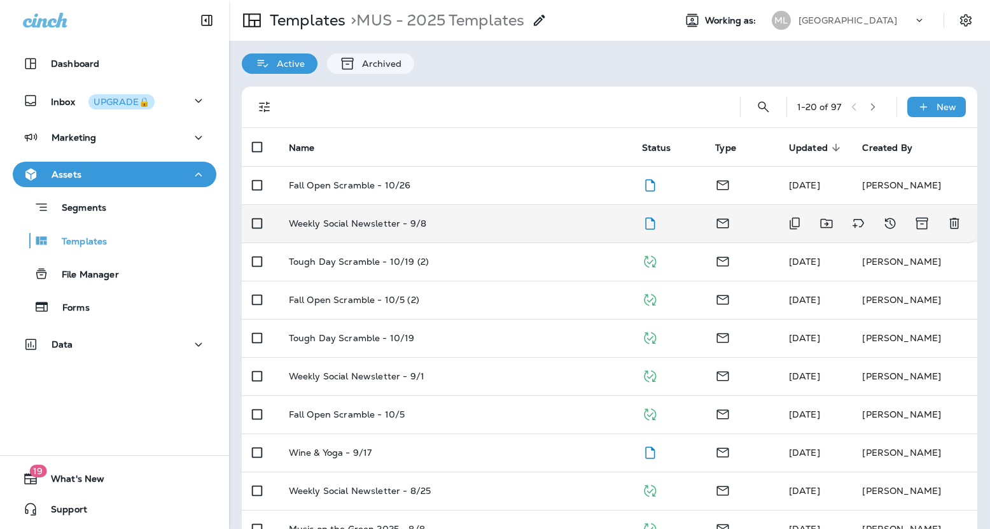
click at [361, 213] on td "Weekly Social Newsletter - 9/8" at bounding box center [455, 223] width 353 height 38
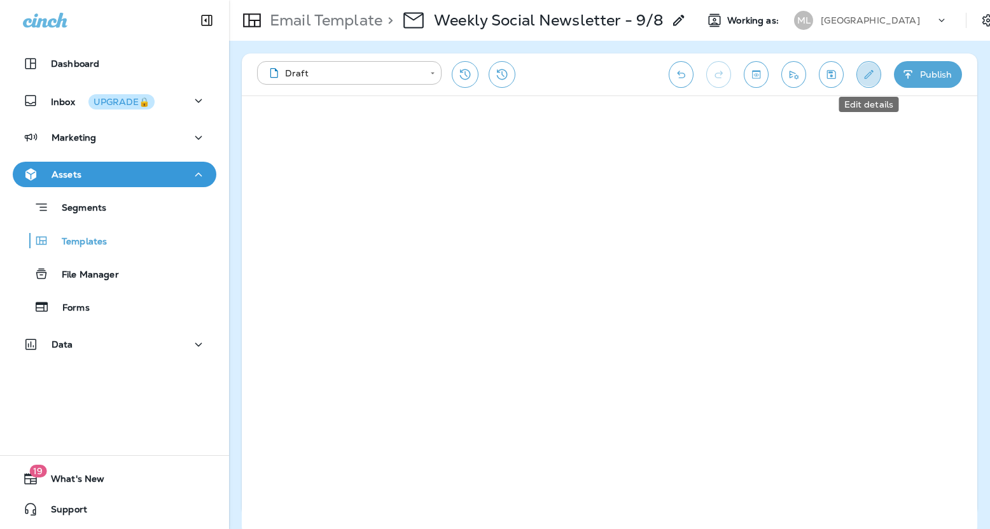
click at [866, 71] on icon "Edit details" at bounding box center [868, 74] width 13 height 13
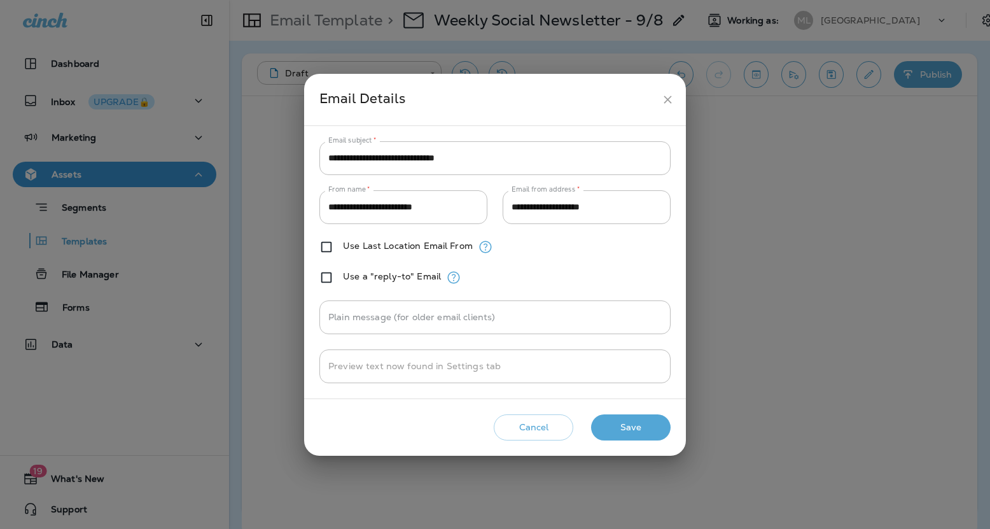
click at [669, 101] on icon "close" at bounding box center [667, 99] width 13 height 13
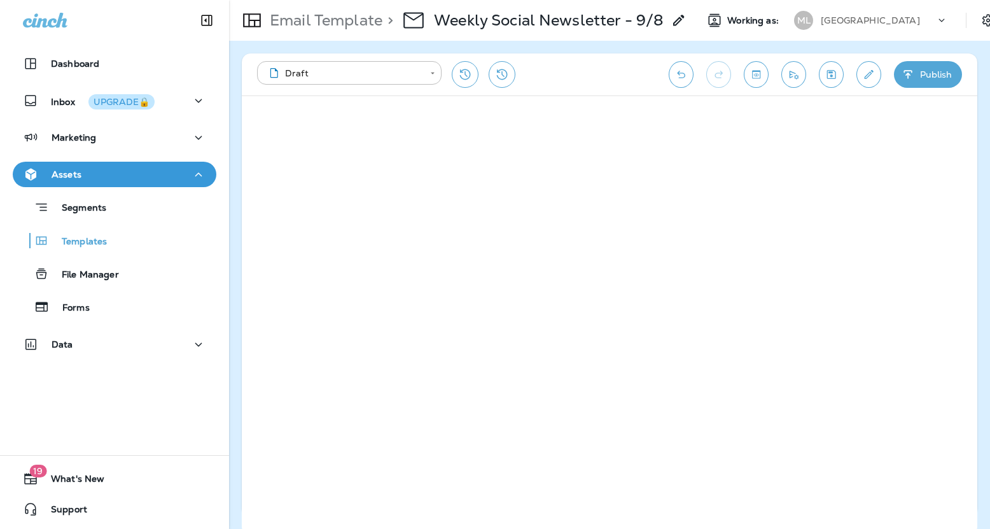
click at [922, 76] on button "Publish" at bounding box center [928, 74] width 68 height 27
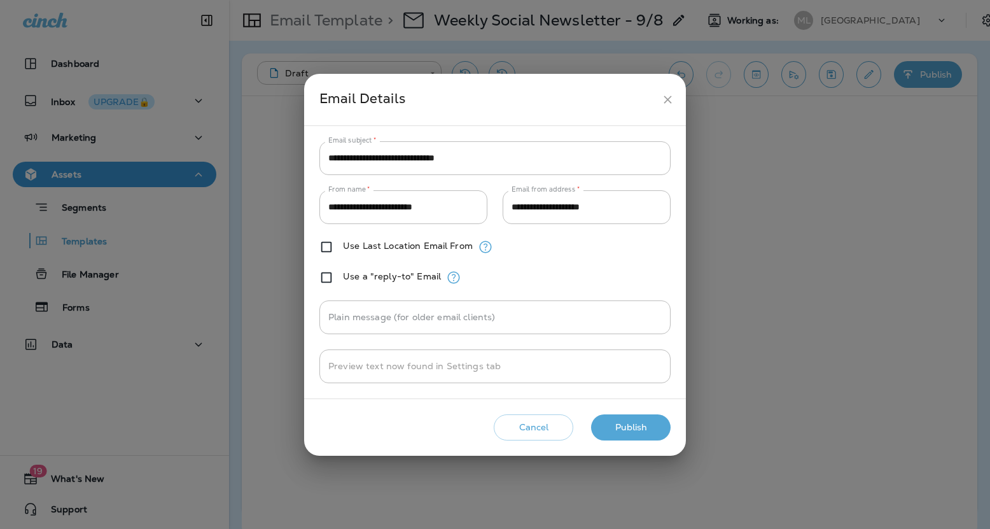
click at [640, 424] on button "Publish" at bounding box center [631, 427] width 80 height 26
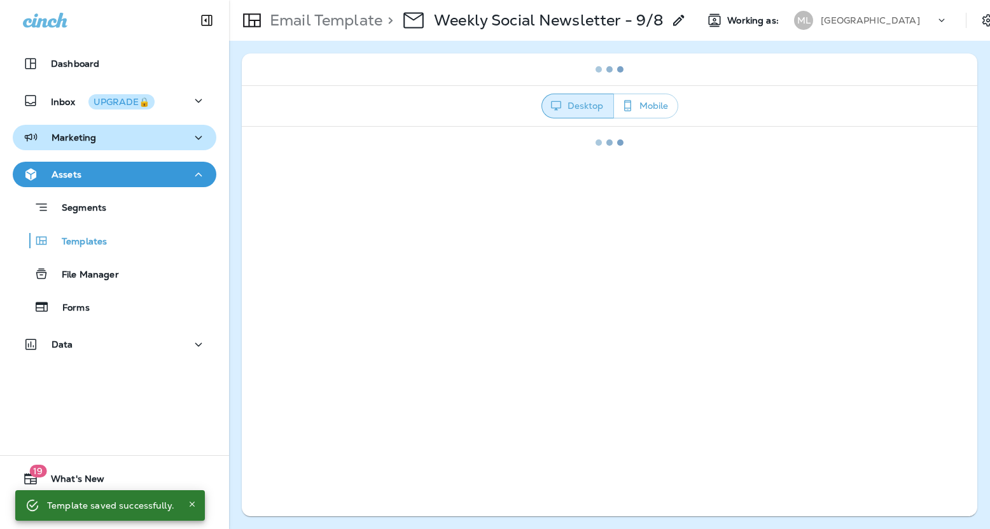
click at [122, 134] on div "Marketing" at bounding box center [114, 138] width 183 height 16
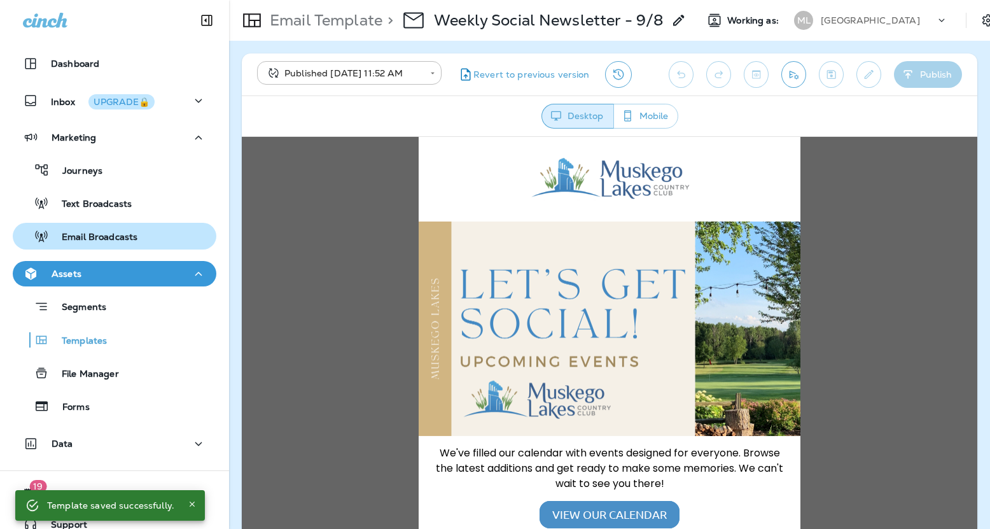
click at [102, 237] on p "Email Broadcasts" at bounding box center [93, 238] width 88 height 12
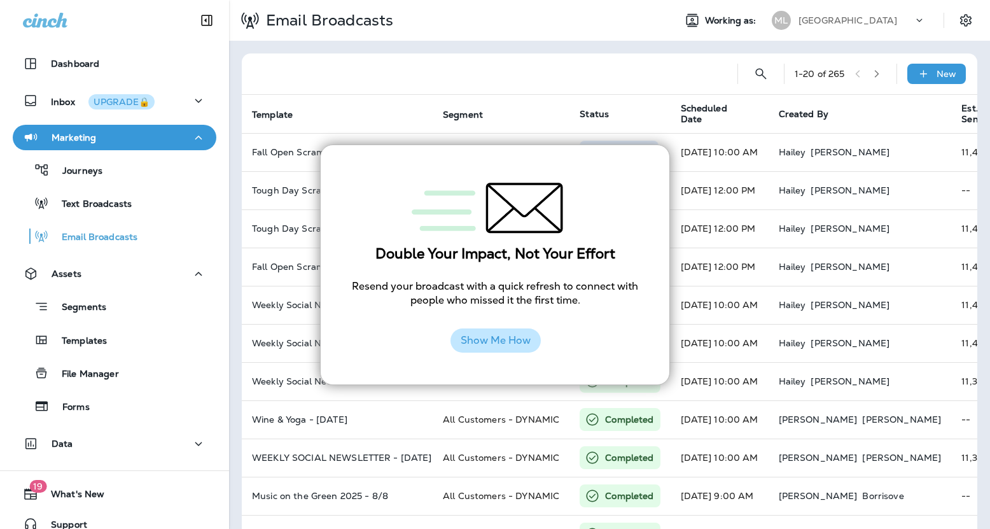
click at [517, 336] on button "Show Me How" at bounding box center [495, 340] width 90 height 24
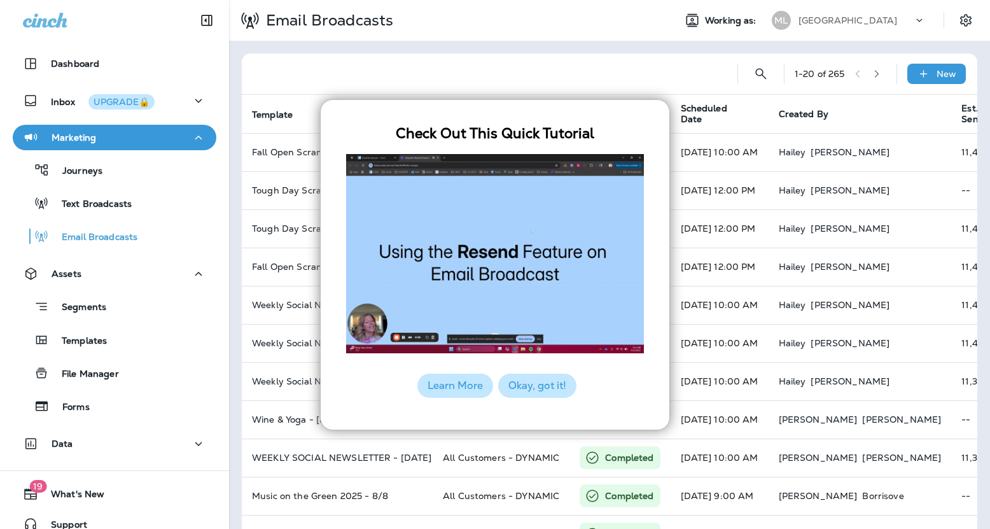
click at [522, 393] on button "Okay, got it!" at bounding box center [537, 385] width 78 height 24
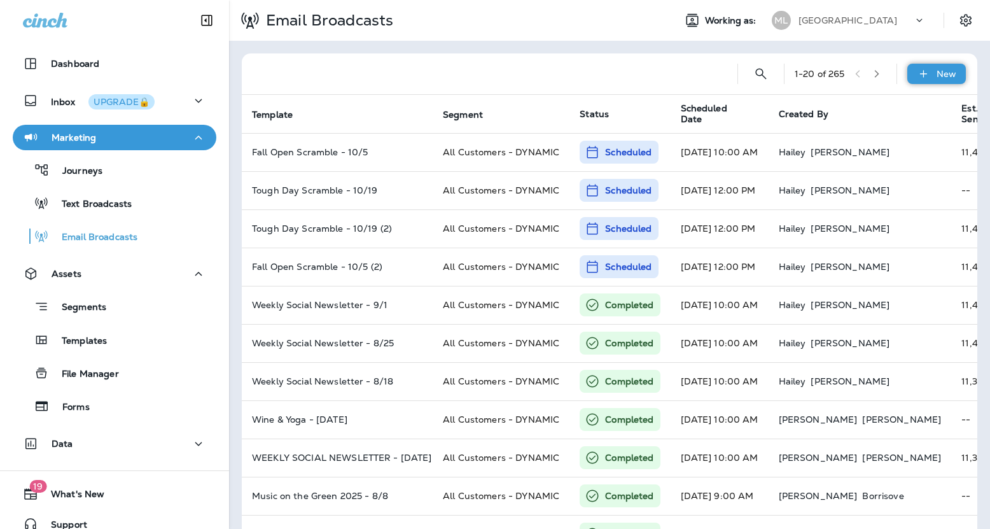
click at [955, 71] on p "New" at bounding box center [947, 74] width 20 height 10
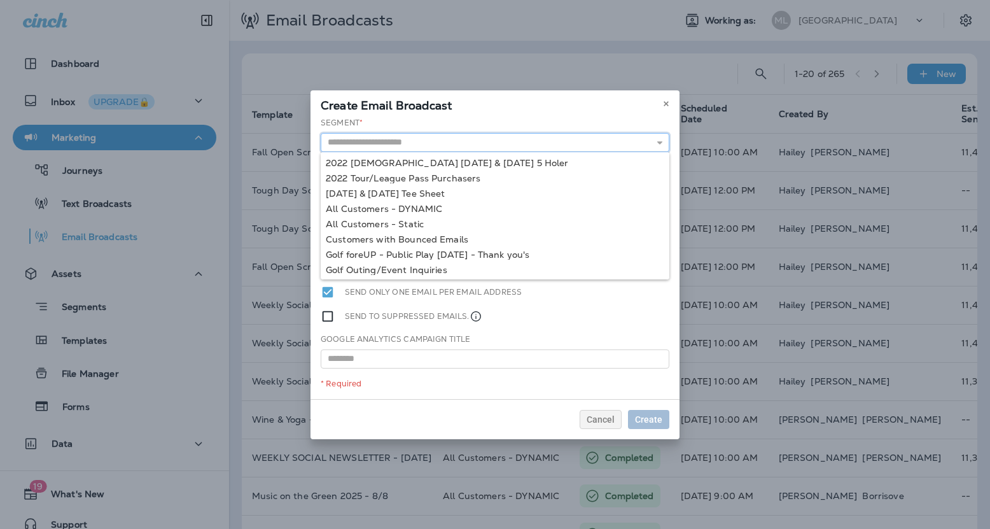
click at [473, 147] on input "text" at bounding box center [495, 142] width 349 height 19
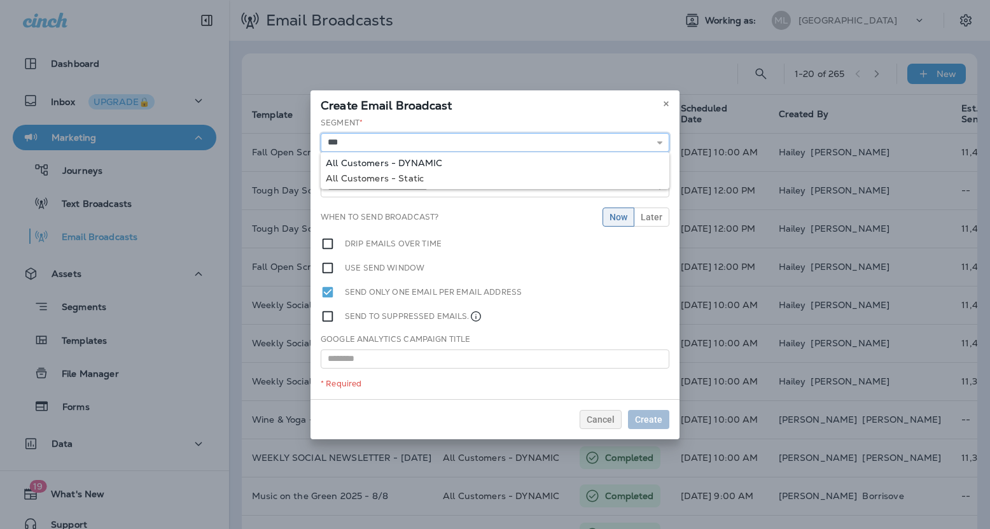
type input "**********"
click at [444, 161] on div "**********" at bounding box center [495, 258] width 369 height 282
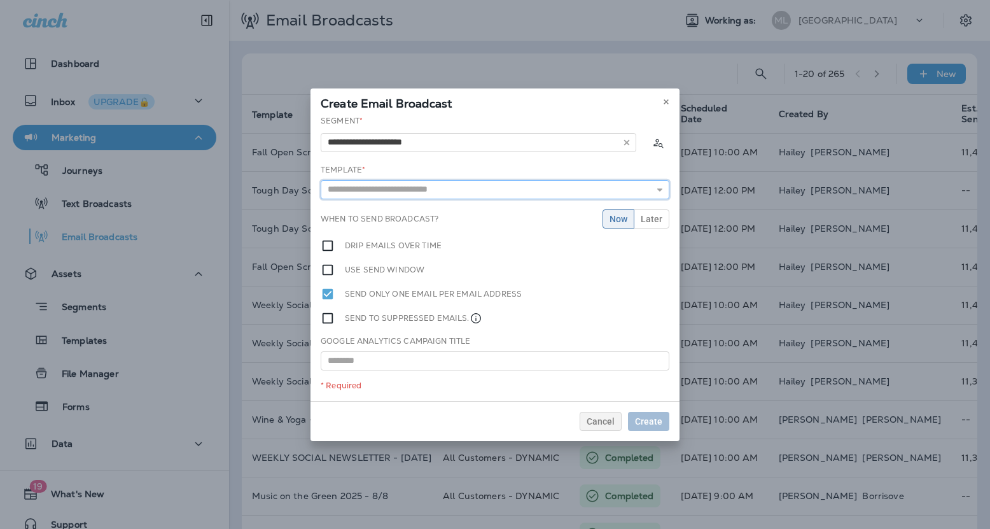
click at [417, 194] on input "text" at bounding box center [495, 189] width 349 height 19
type input "**********"
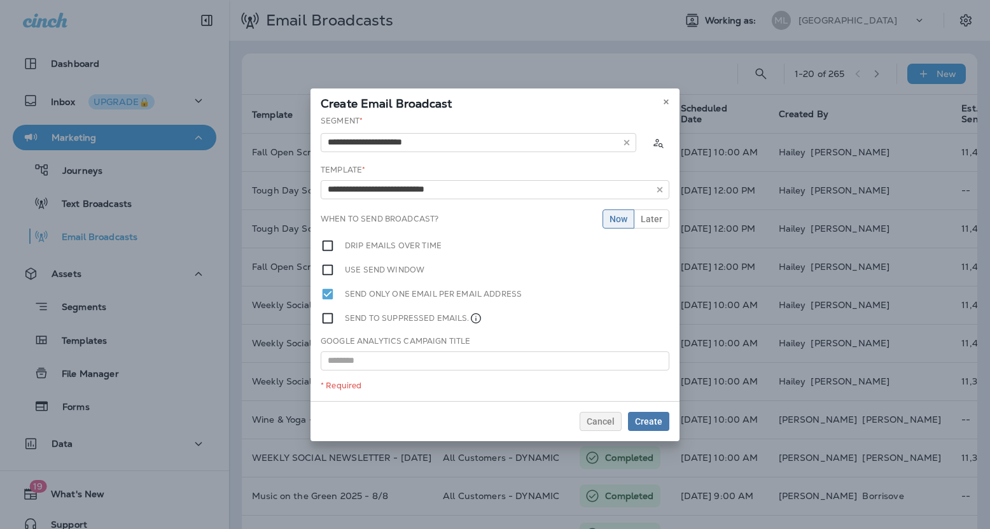
click at [414, 214] on div "**********" at bounding box center [495, 258] width 369 height 286
click at [477, 192] on input "**********" at bounding box center [495, 189] width 349 height 19
click at [392, 368] on input "text" at bounding box center [495, 360] width 349 height 19
paste input "**********"
type input "**********"
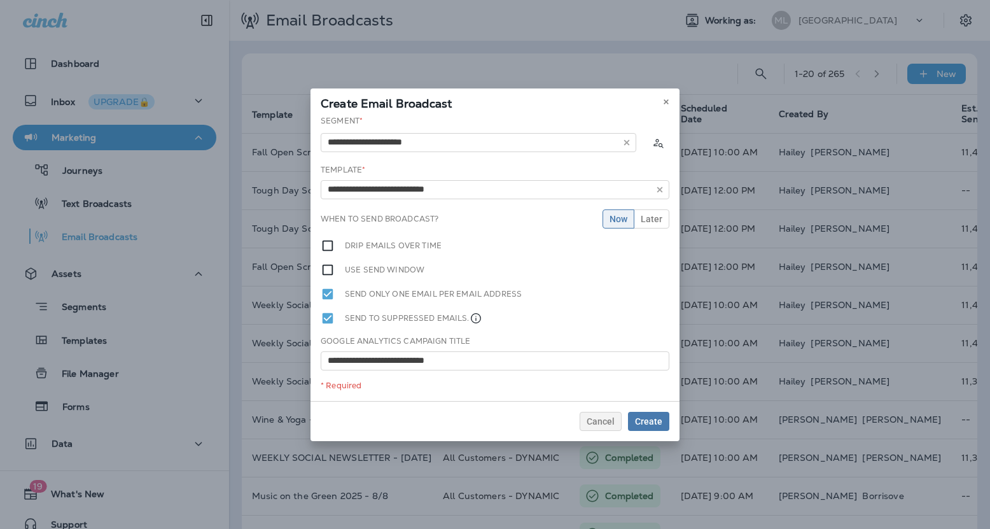
click at [655, 228] on div "**********" at bounding box center [495, 258] width 369 height 286
click at [656, 215] on span "Later" at bounding box center [652, 218] width 22 height 9
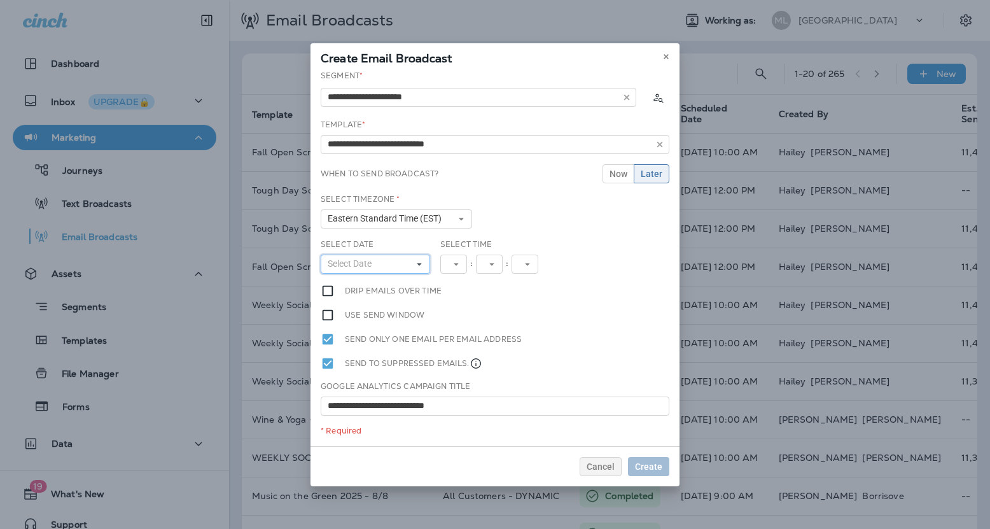
click at [384, 262] on button "Select Date" at bounding box center [375, 264] width 109 height 19
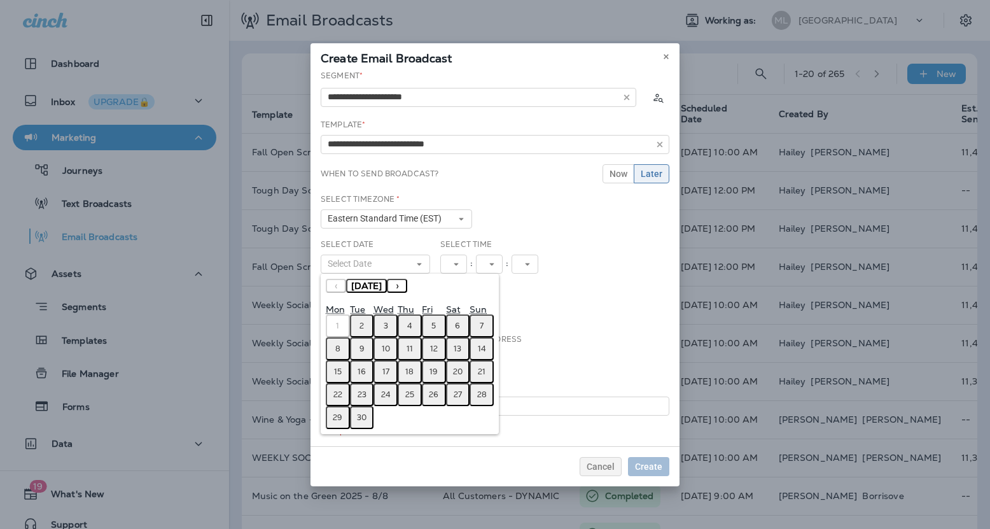
click at [339, 350] on abbr "8" at bounding box center [337, 349] width 5 height 10
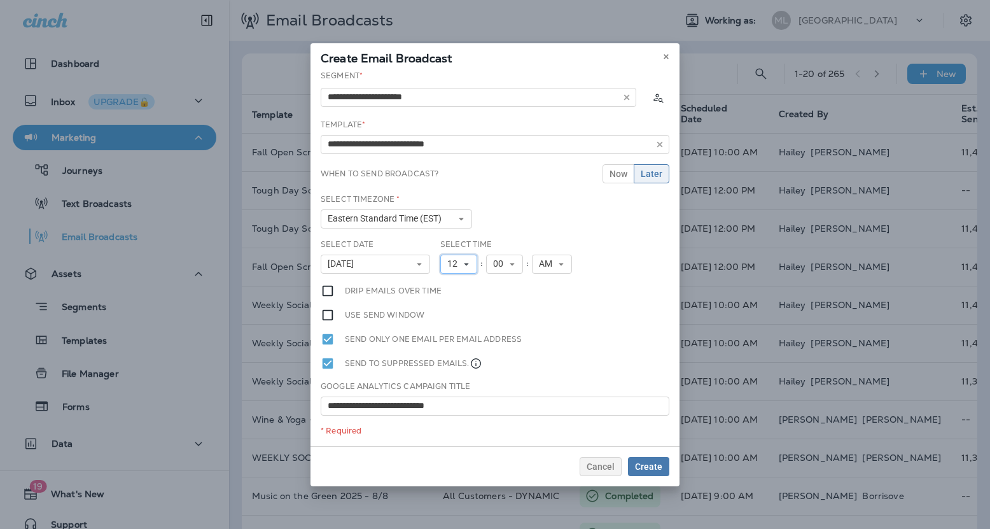
click at [466, 264] on use at bounding box center [466, 264] width 4 height 3
click at [453, 421] on link "10" at bounding box center [458, 421] width 37 height 15
click at [583, 293] on div "**********" at bounding box center [495, 258] width 369 height 376
click at [645, 475] on button "Create" at bounding box center [648, 466] width 41 height 19
